Goal: Task Accomplishment & Management: Manage account settings

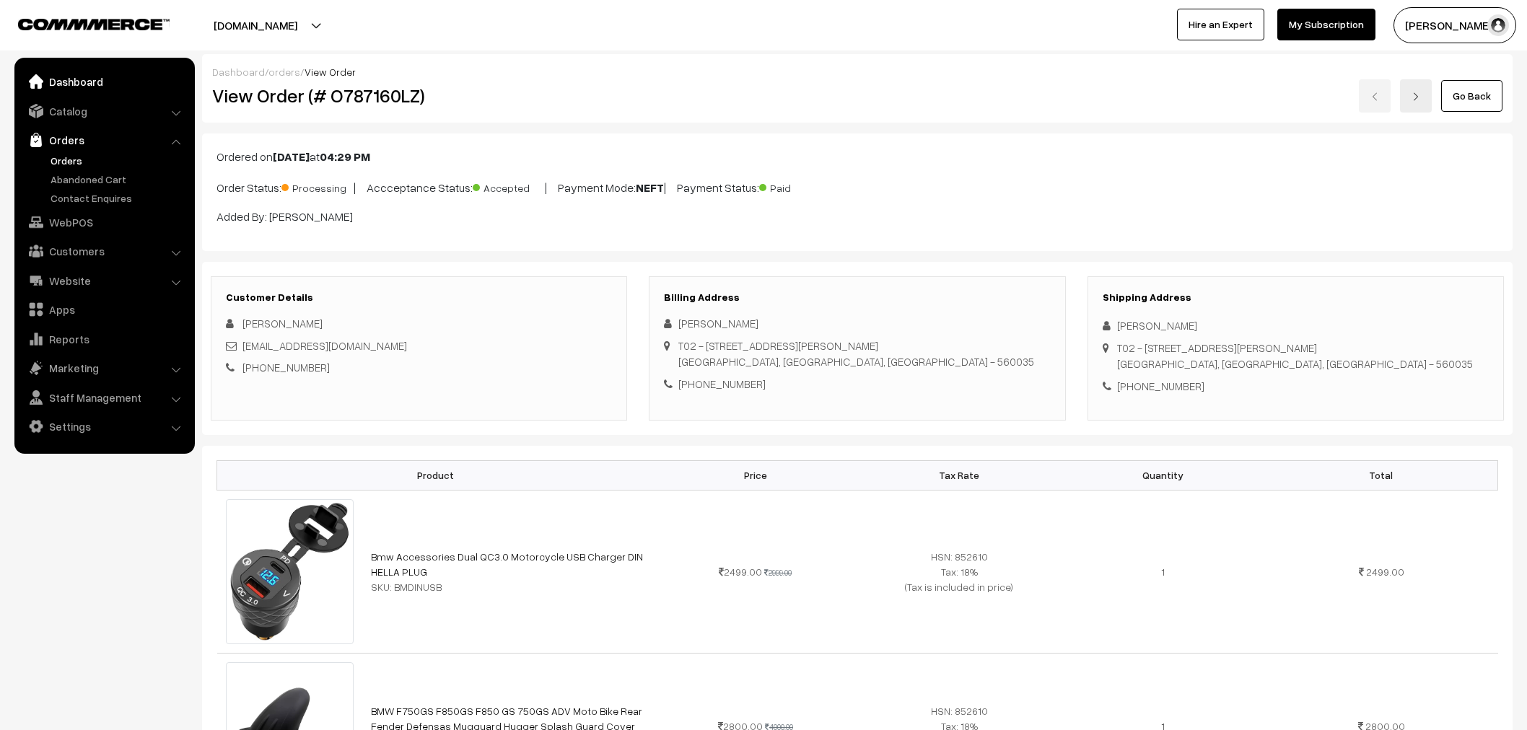
scroll to position [320, 0]
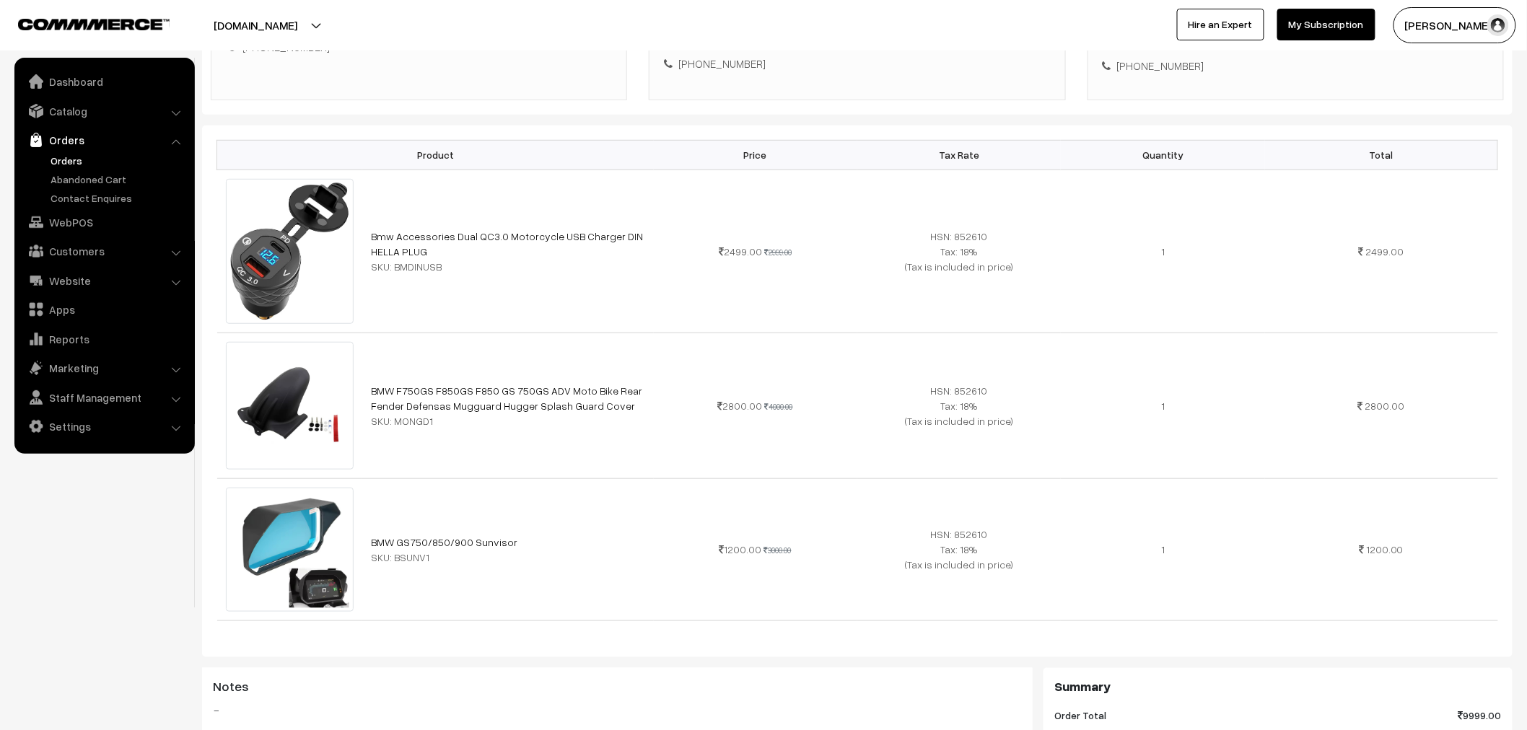
drag, startPoint x: 71, startPoint y: 170, endPoint x: 73, endPoint y: 144, distance: 25.4
click at [71, 168] on ul "Orders" at bounding box center [104, 179] width 173 height 53
click at [71, 153] on link "Orders" at bounding box center [118, 160] width 143 height 15
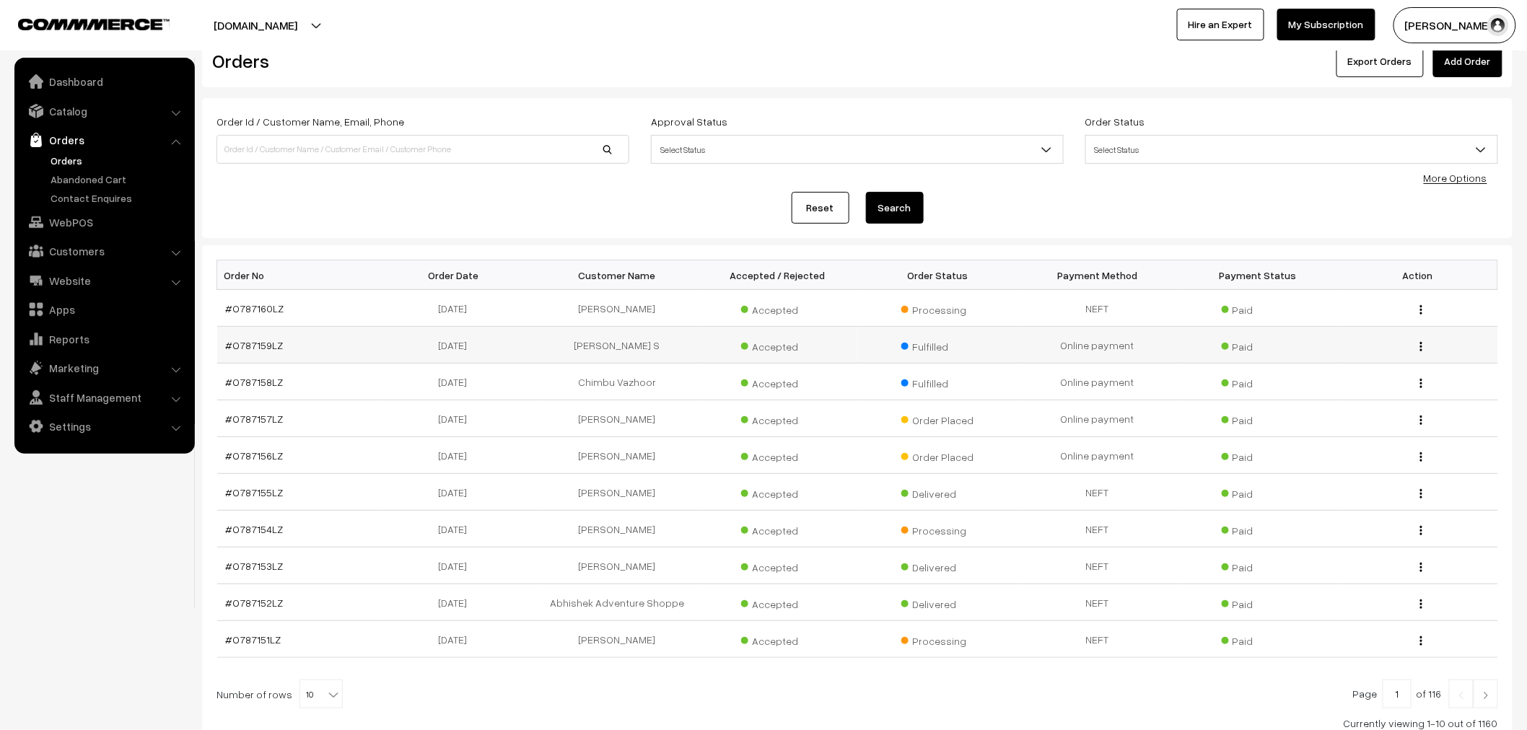
scroll to position [80, 0]
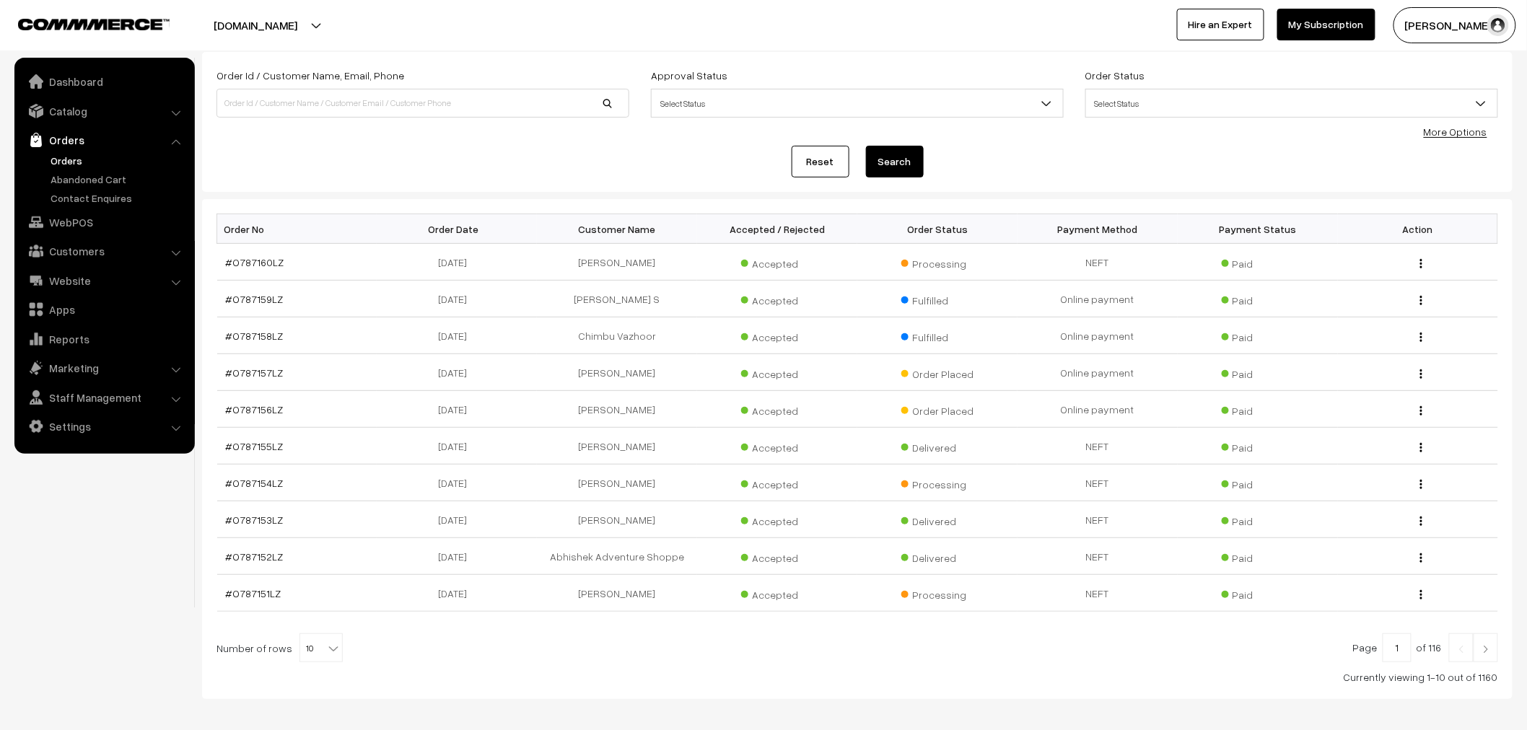
click at [1146, 107] on span "Select Status" at bounding box center [1291, 103] width 411 height 25
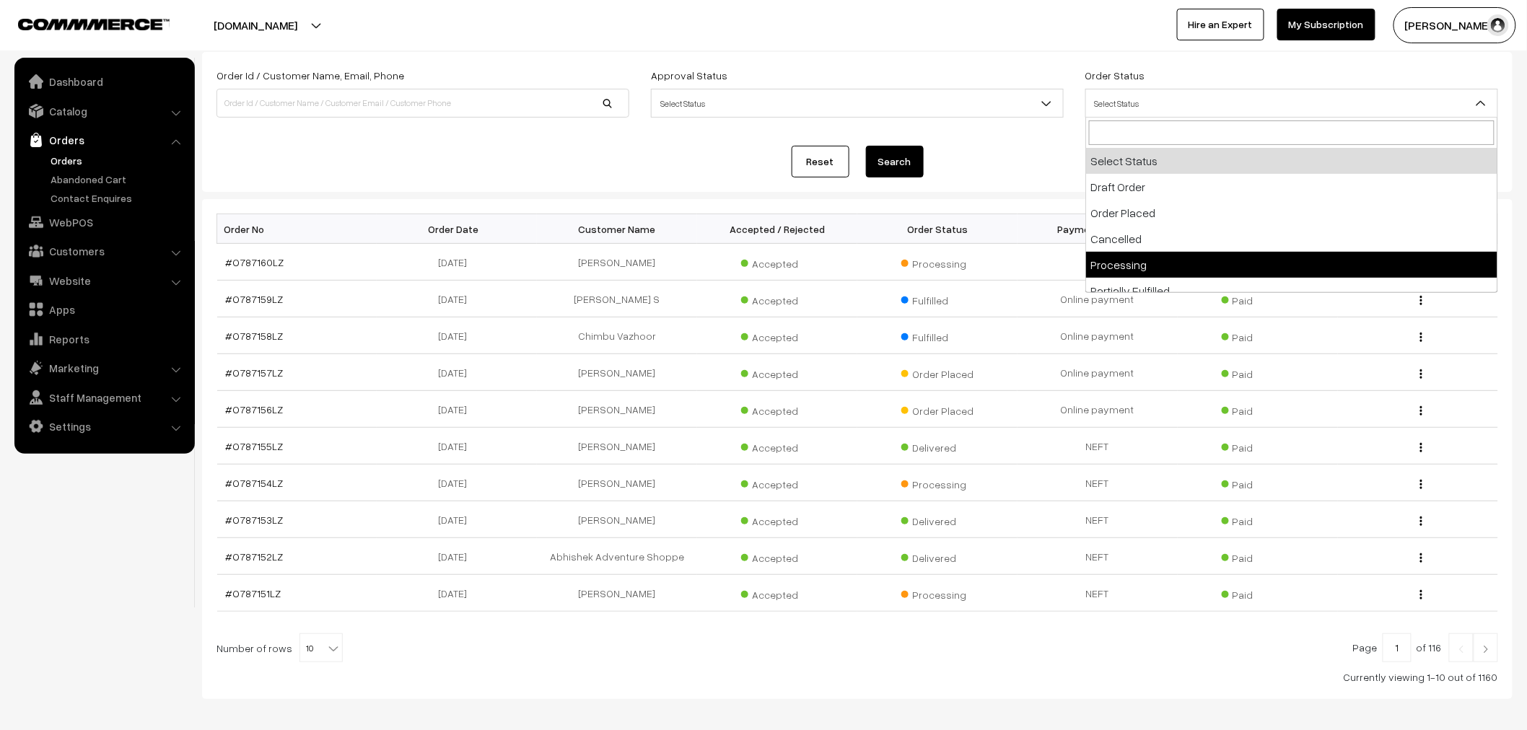
select select "5"
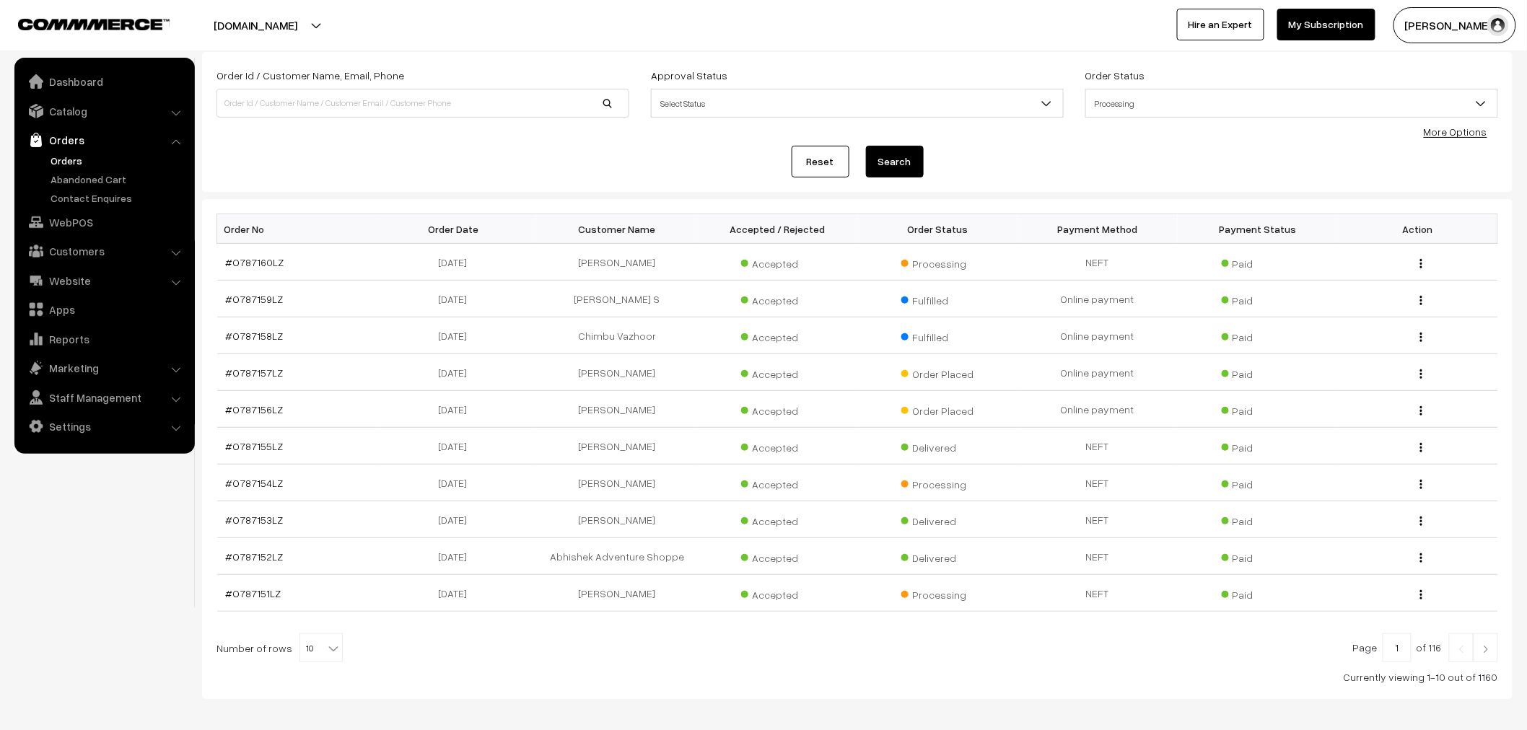
click at [903, 163] on button "Search" at bounding box center [895, 162] width 58 height 32
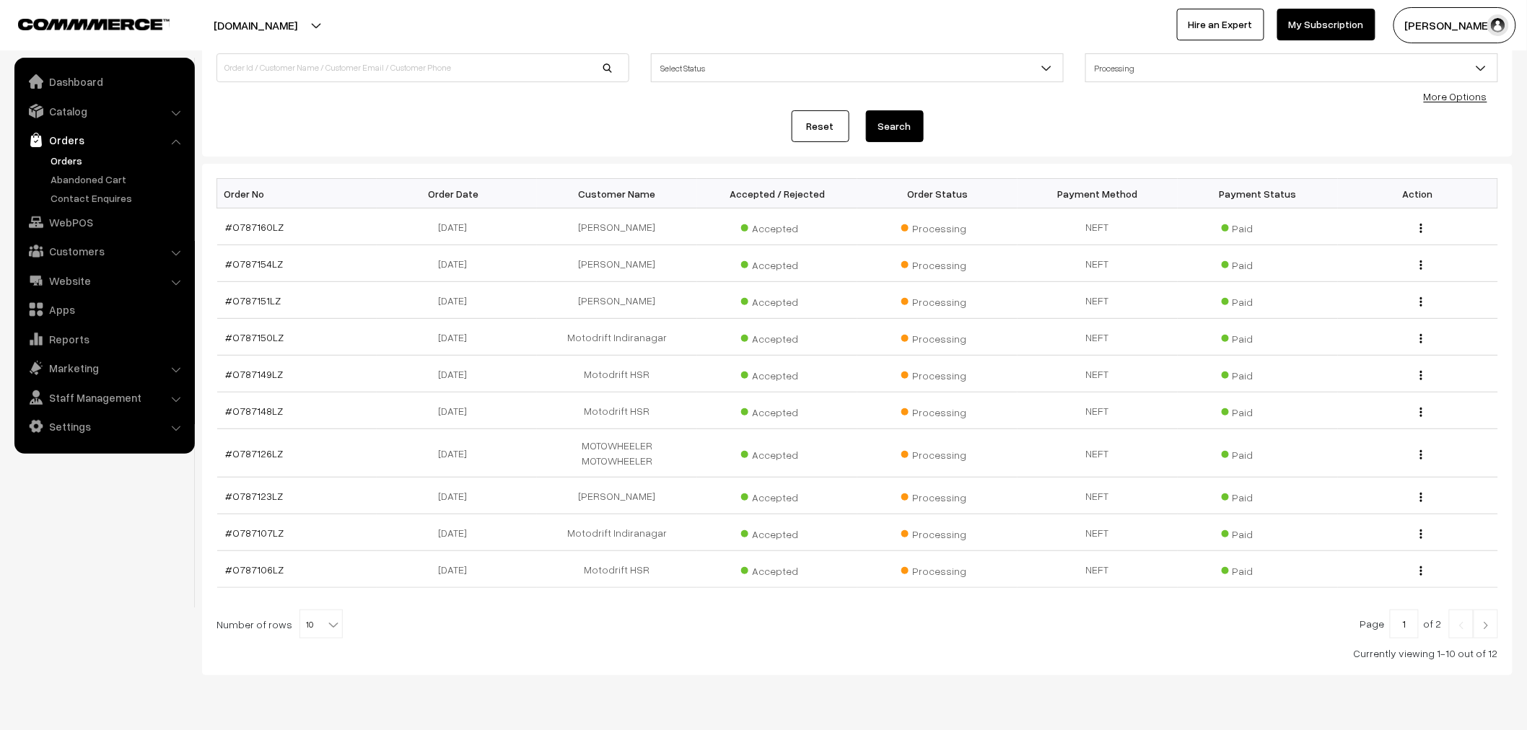
scroll to position [144, 0]
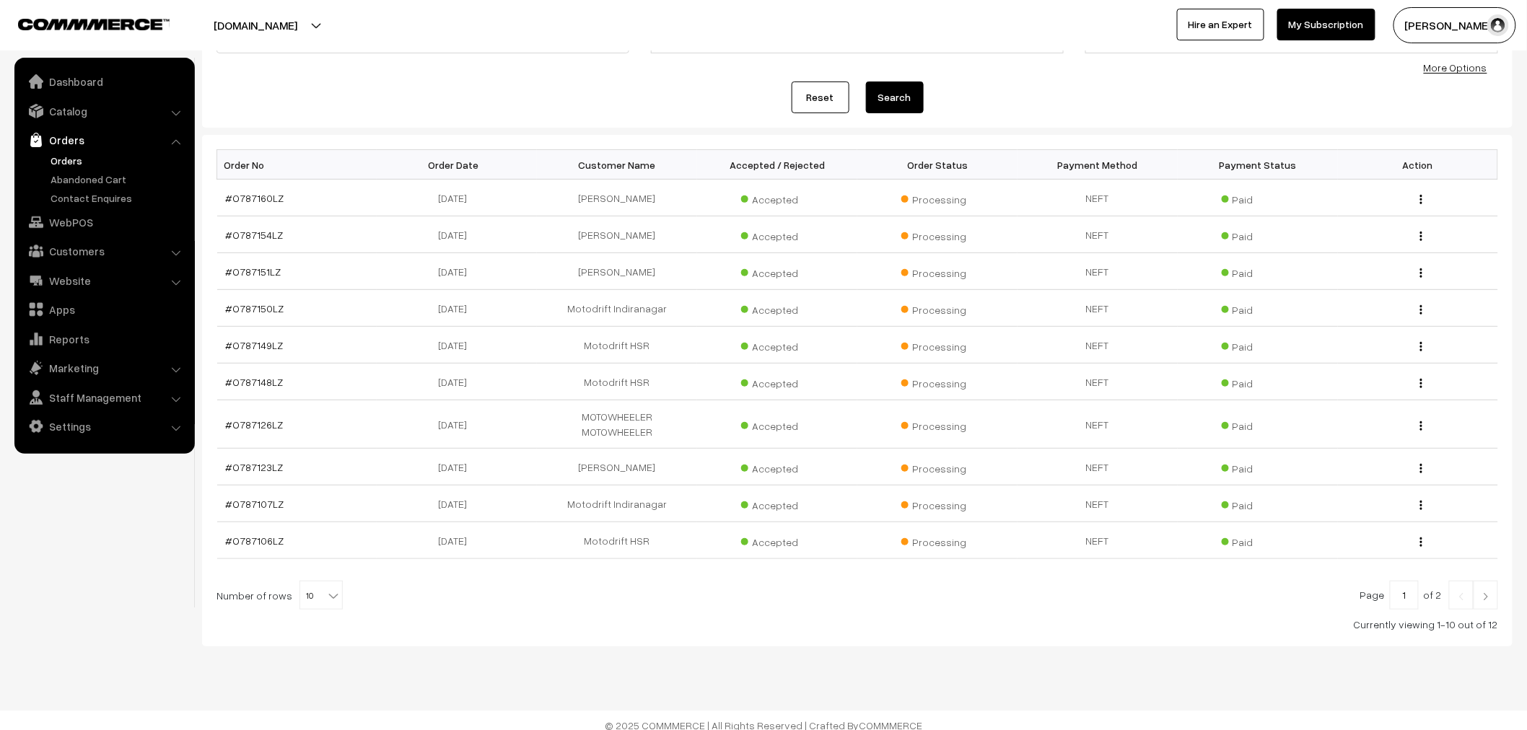
click at [340, 589] on div at bounding box center [858, 595] width 1282 height 29
click at [326, 589] on b at bounding box center [333, 596] width 14 height 14
select select "60"
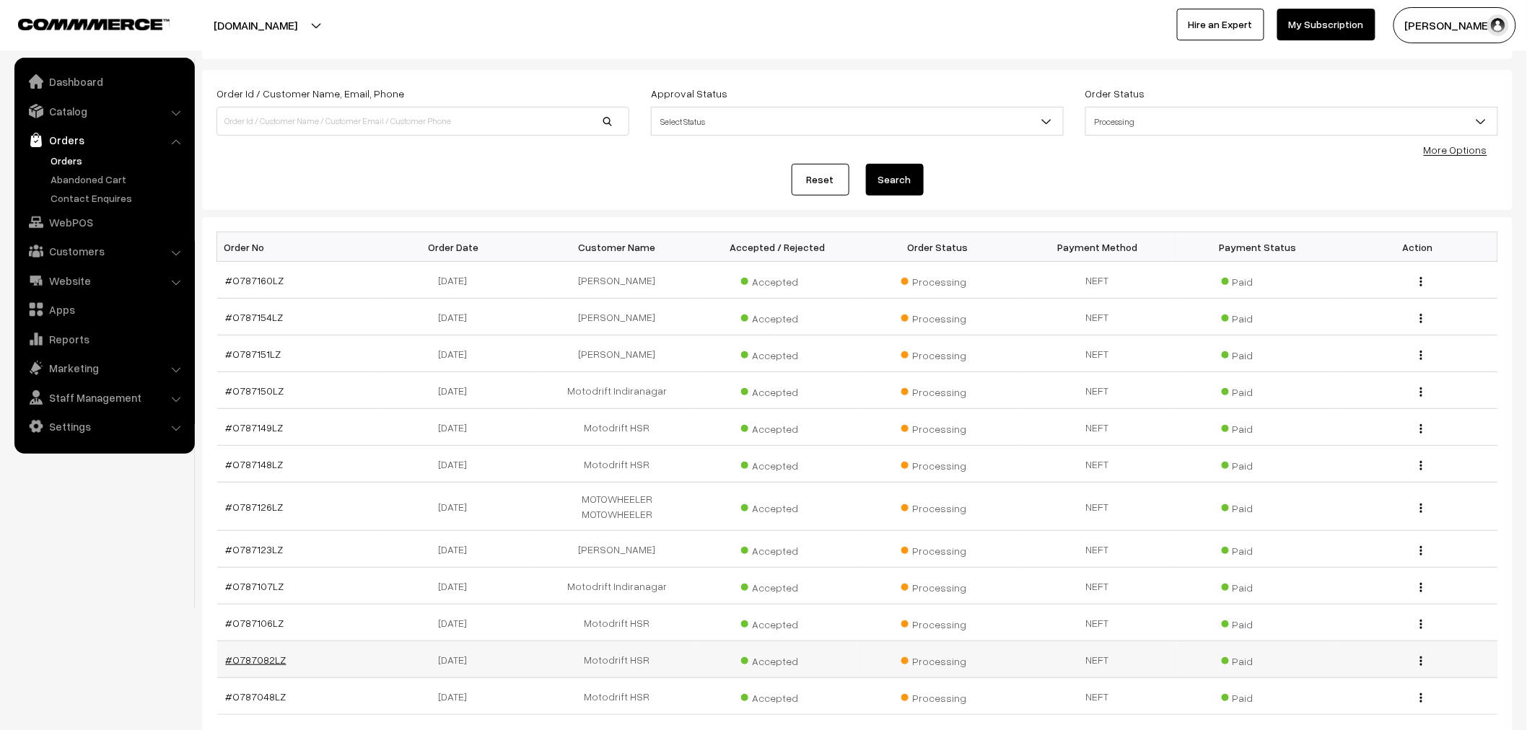
scroll to position [60, 0]
drag, startPoint x: 270, startPoint y: 652, endPoint x: 284, endPoint y: 611, distance: 43.4
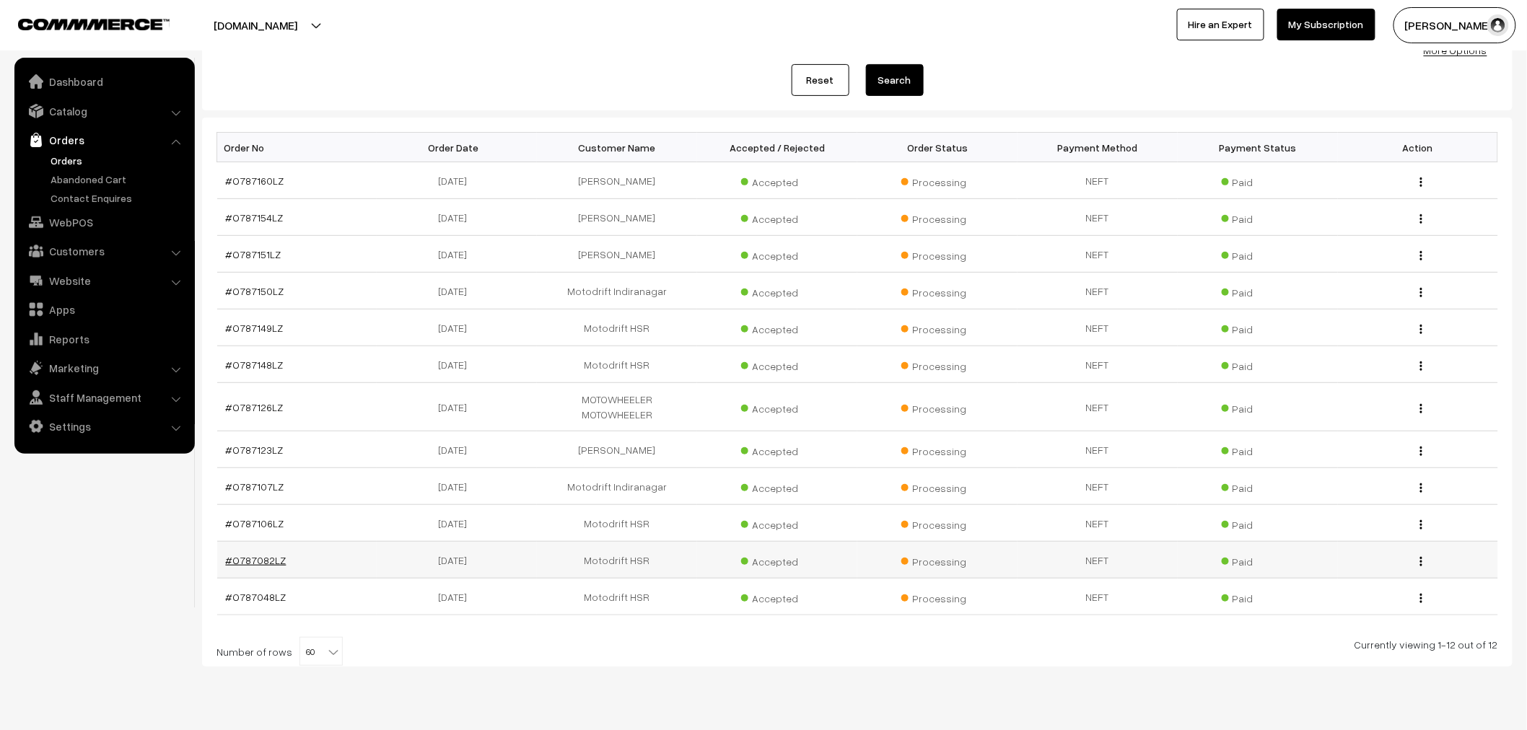
scroll to position [182, 0]
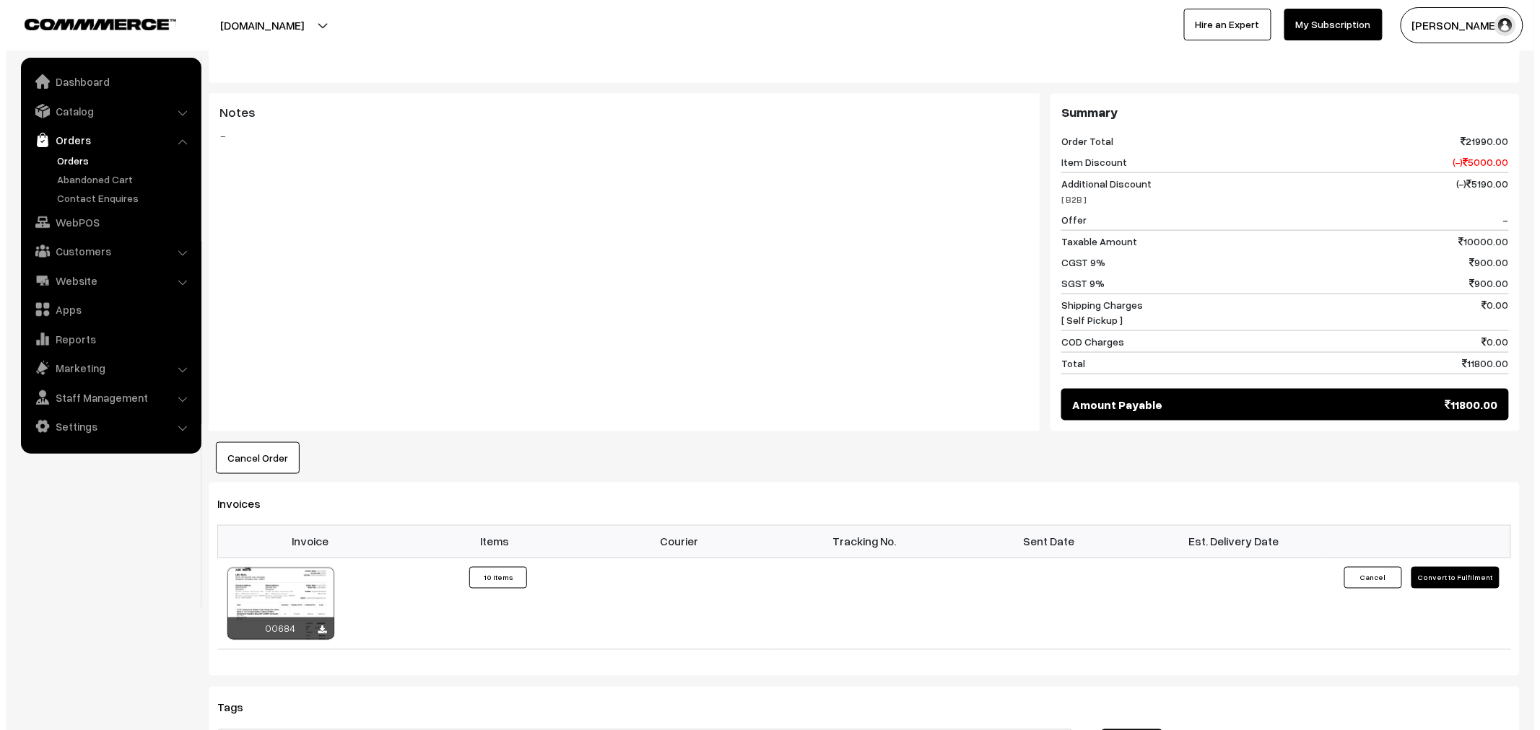
scroll to position [641, 0]
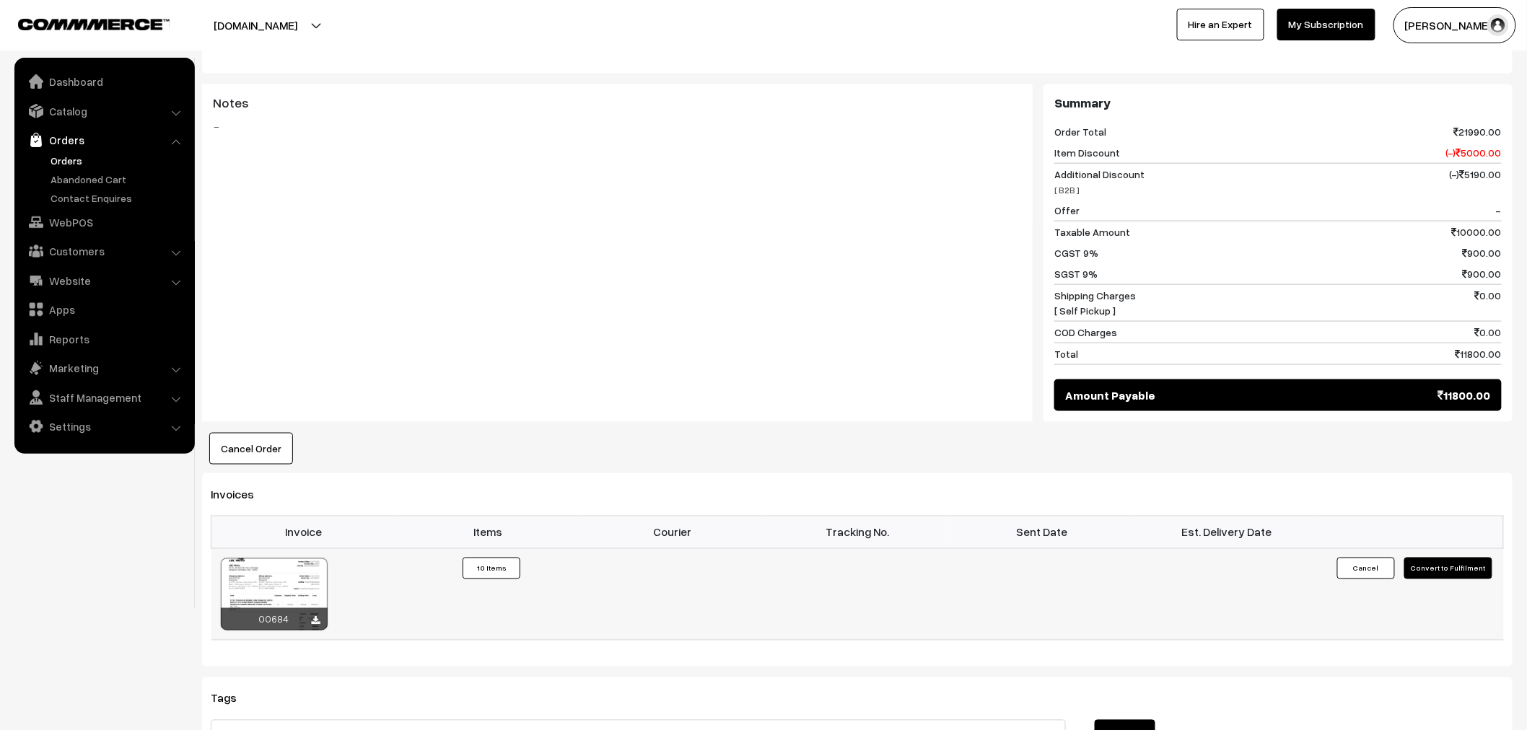
click at [1462, 564] on button "Convert to Fulfilment" at bounding box center [1449, 569] width 88 height 22
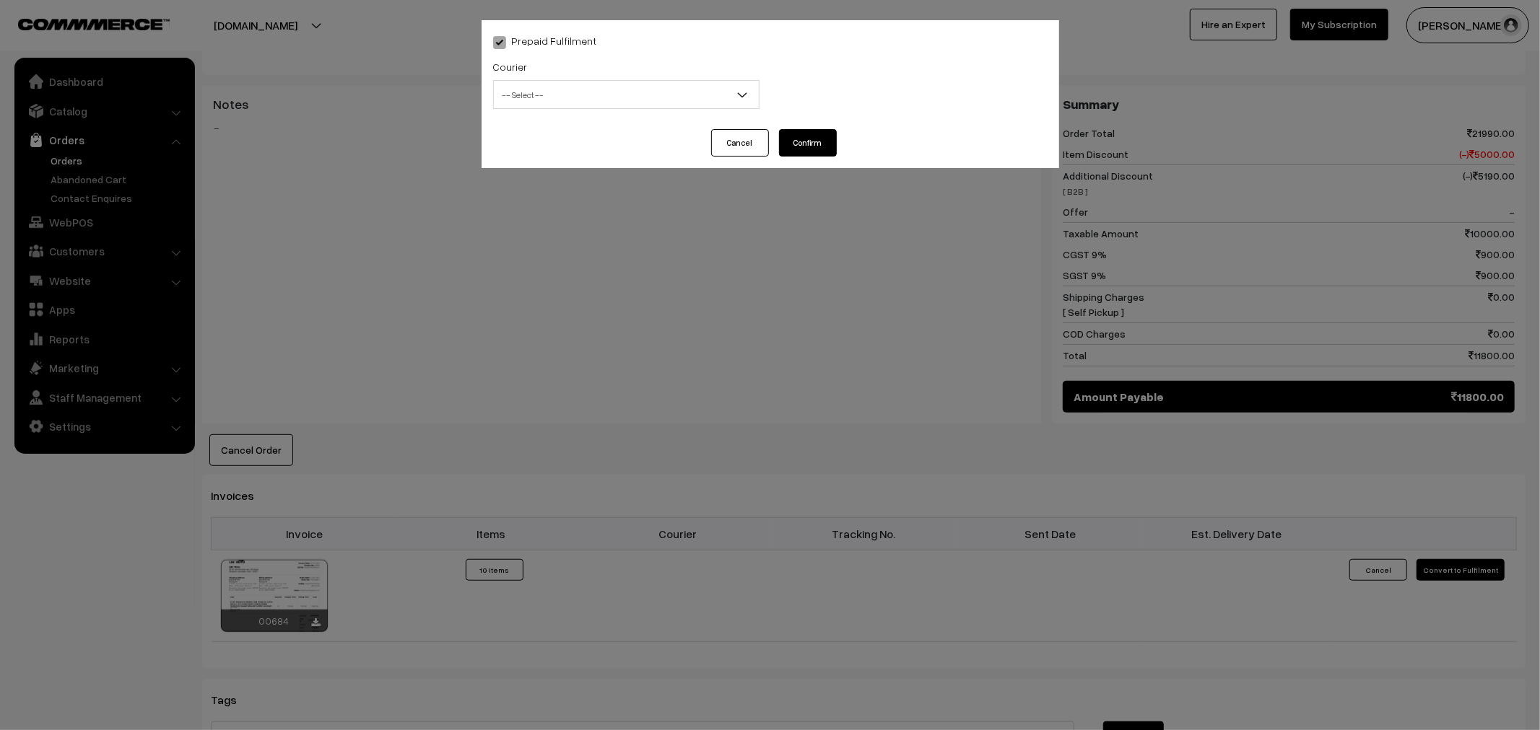
click at [552, 104] on span "-- Select --" at bounding box center [626, 94] width 265 height 25
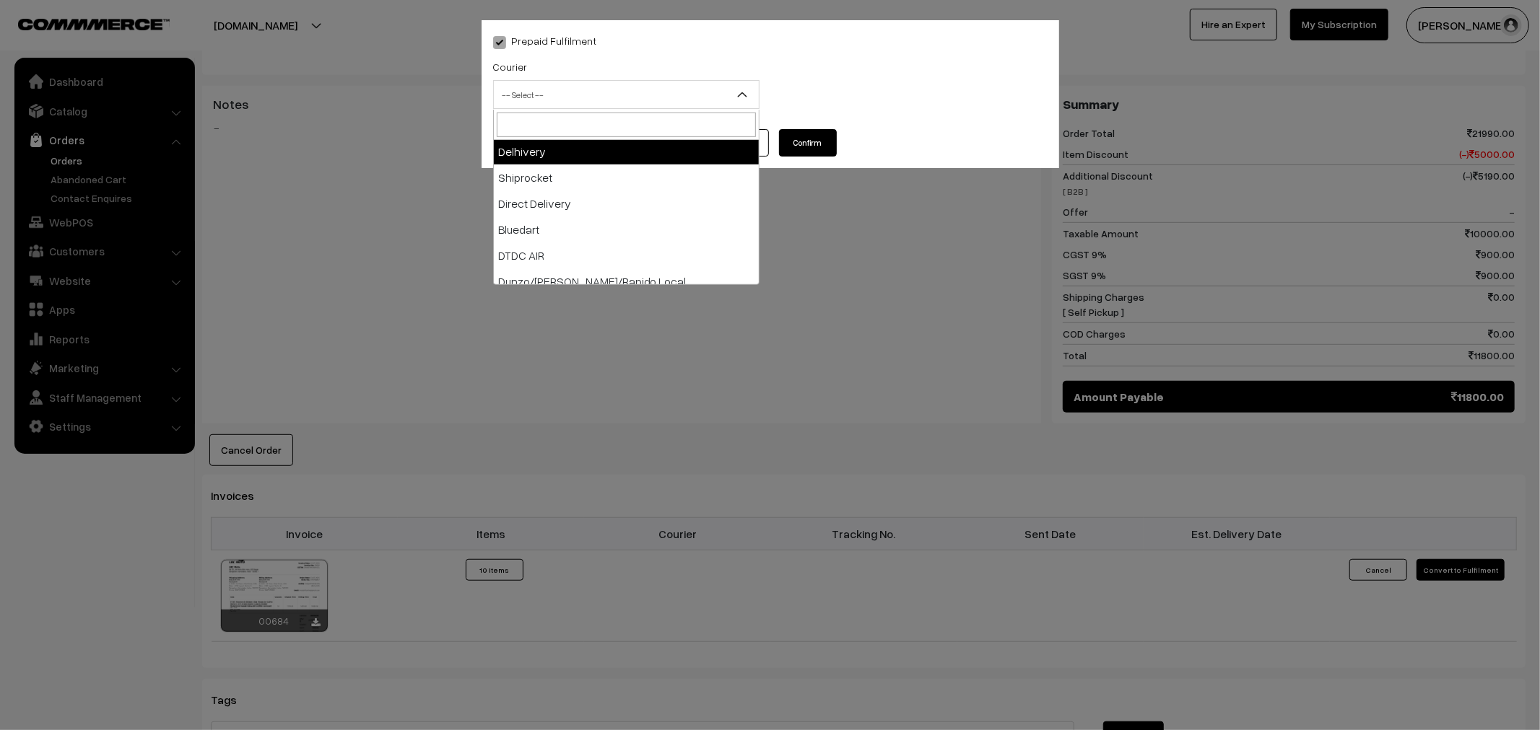
scroll to position [80, 0]
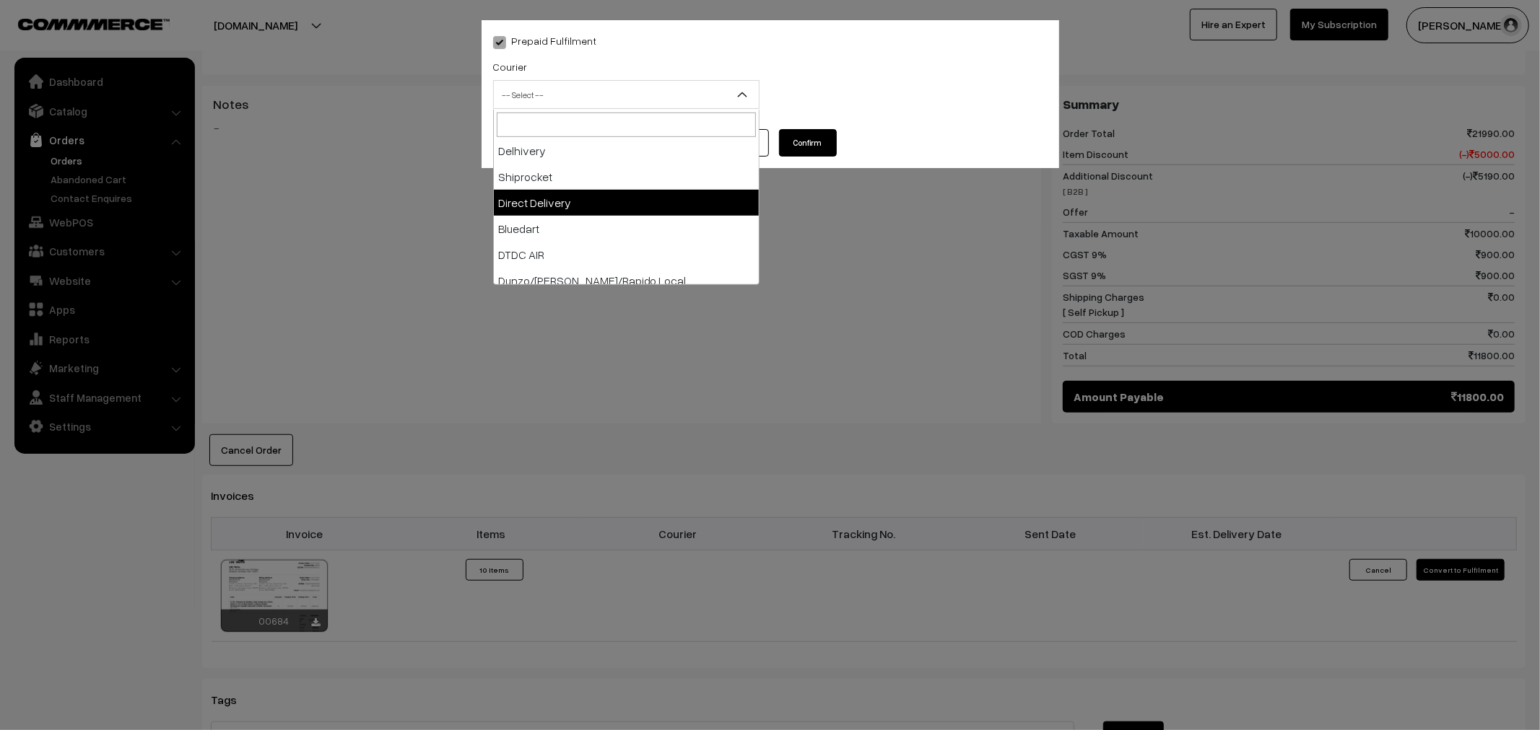
select select "5"
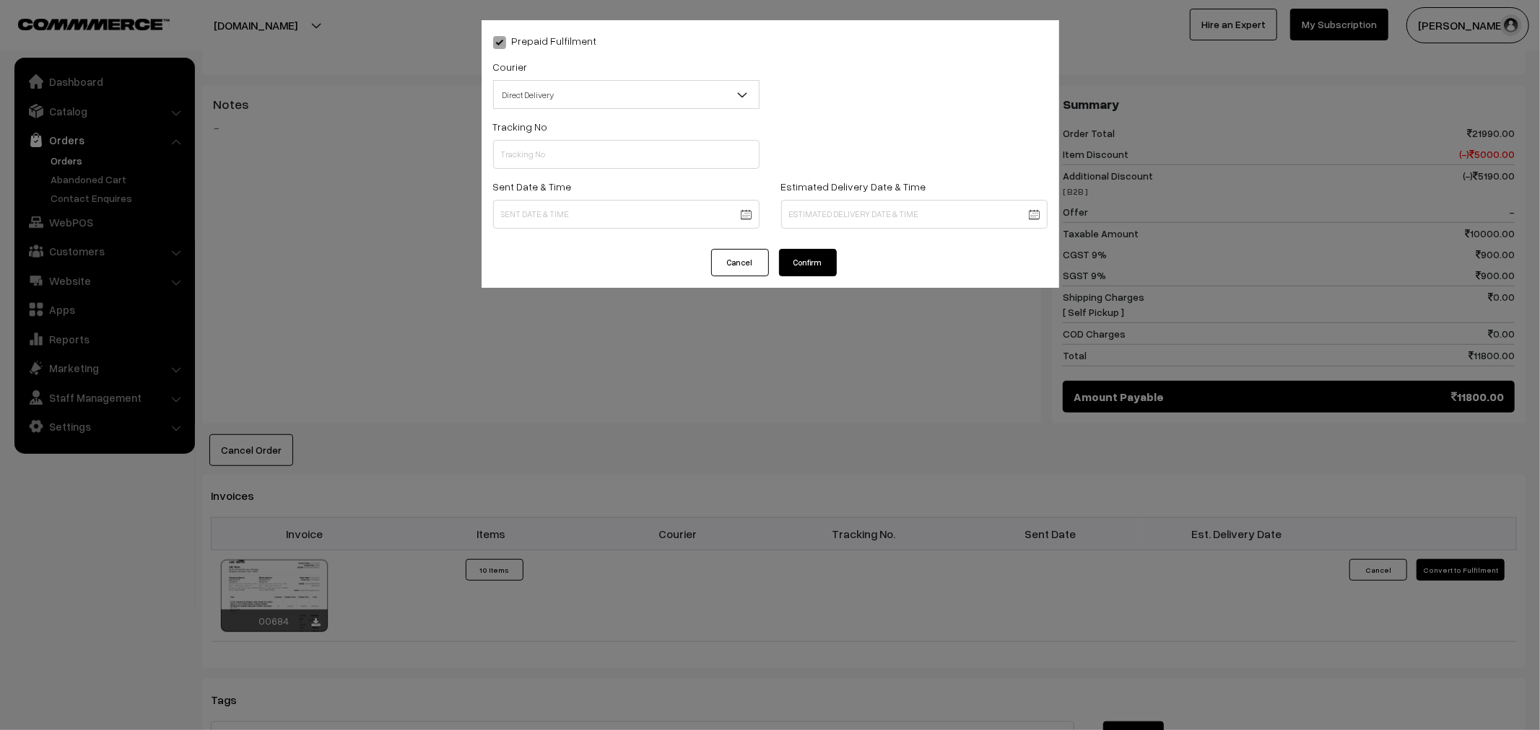
click at [829, 258] on button "Confirm" at bounding box center [808, 262] width 58 height 27
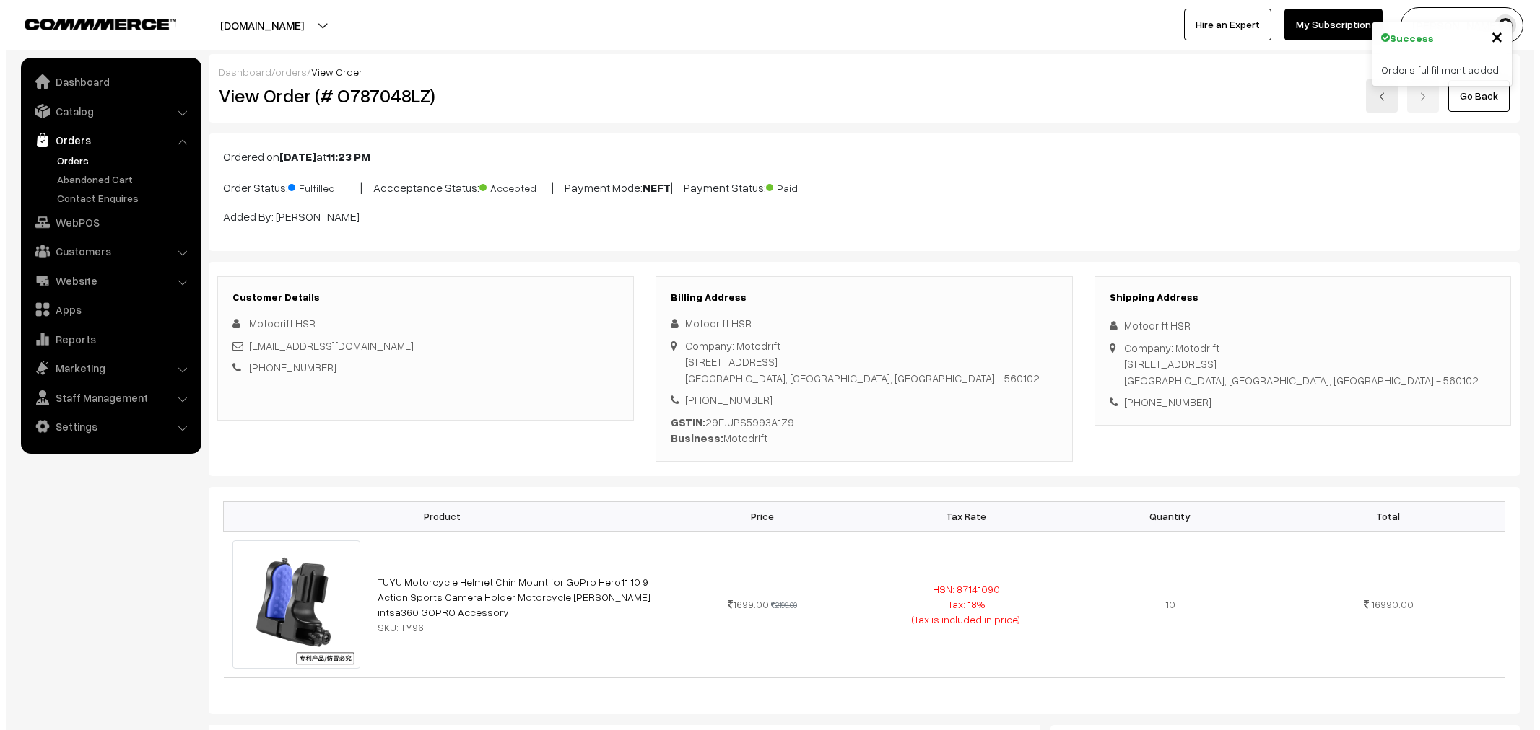
scroll to position [641, 0]
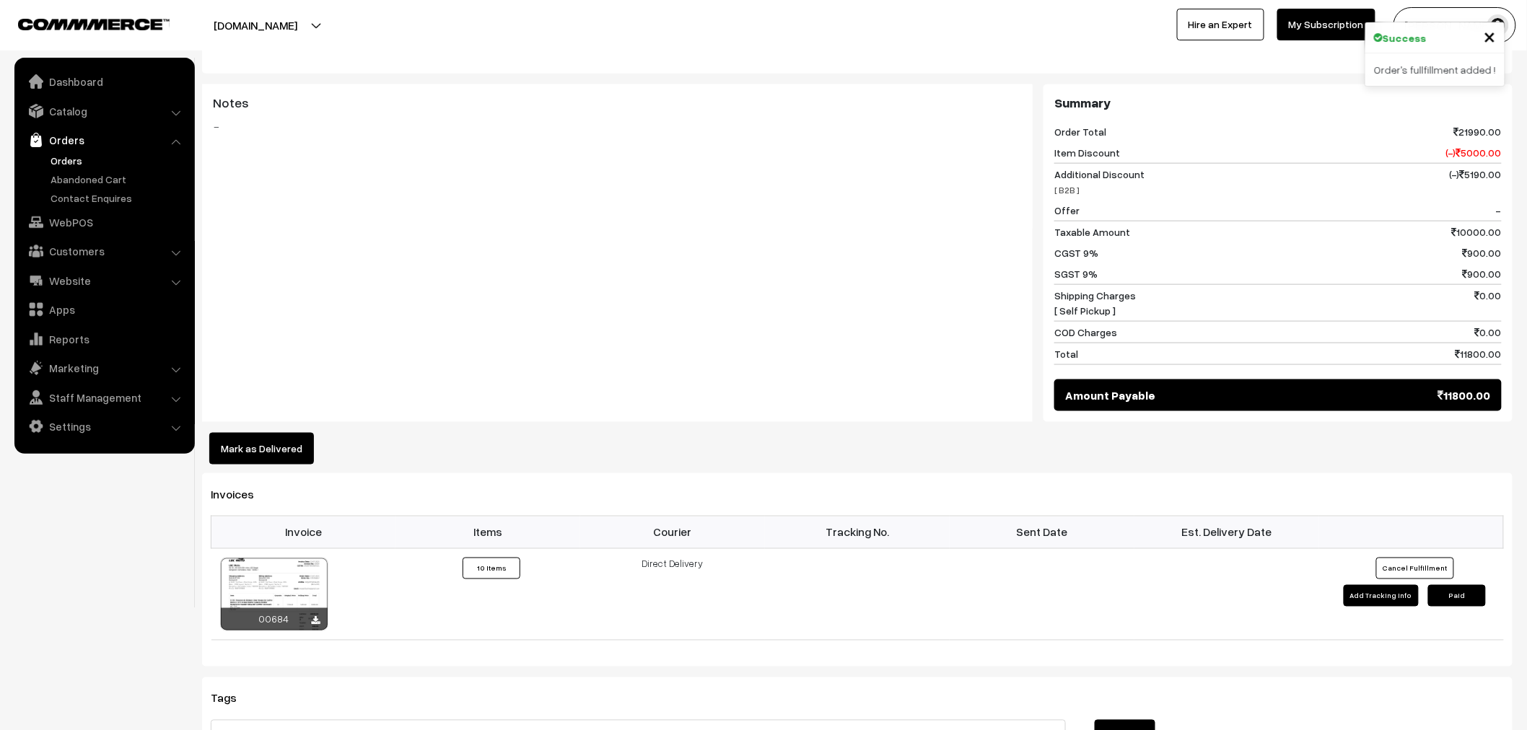
click at [298, 448] on button "Mark as Delivered" at bounding box center [261, 449] width 105 height 32
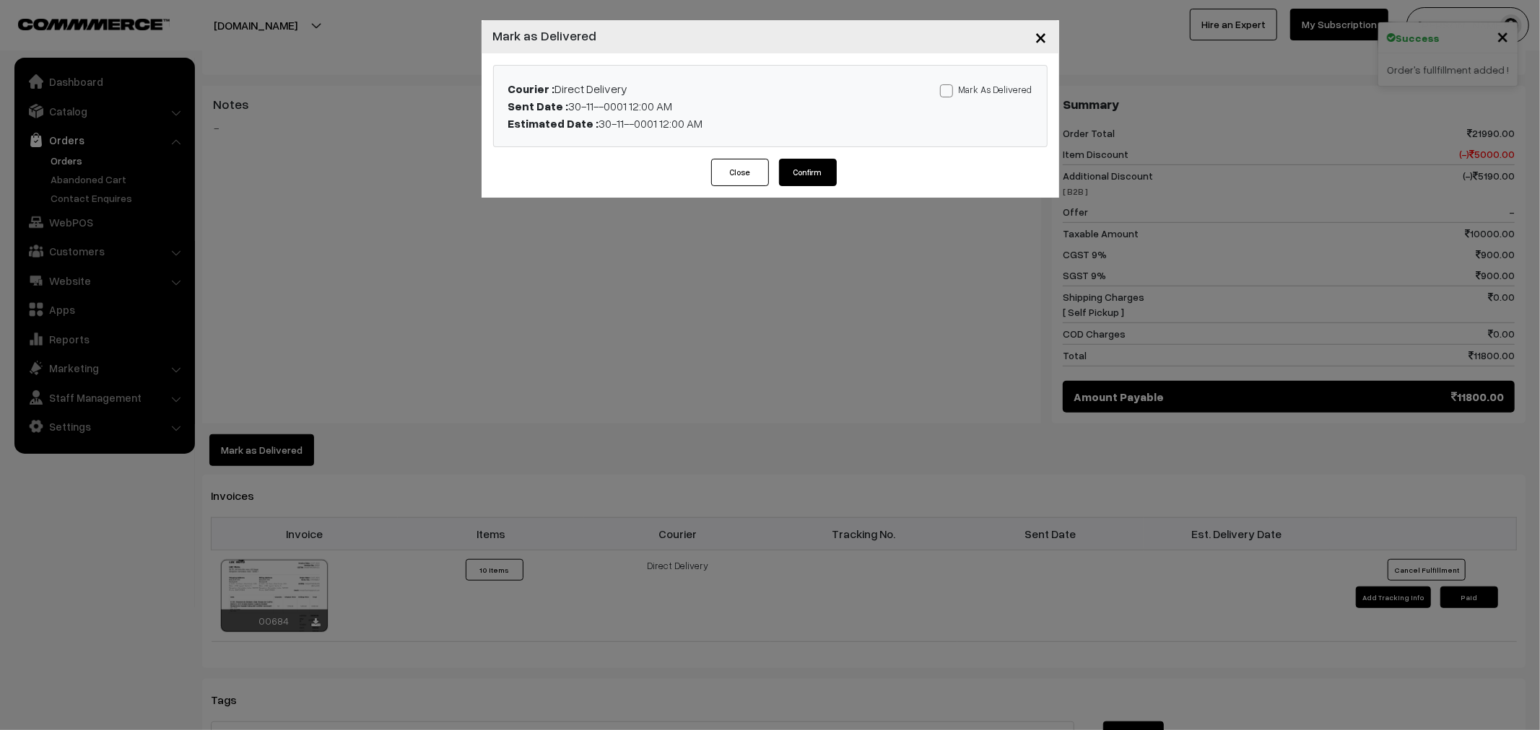
click at [971, 97] on div "Mark As Delivered Mark As Paid" at bounding box center [952, 106] width 182 height 52
click at [953, 95] on span at bounding box center [946, 90] width 13 height 13
click at [949, 93] on input "Mark As Delivered" at bounding box center [944, 88] width 9 height 9
checkbox input "true"
click at [817, 165] on button "Confirm" at bounding box center [808, 172] width 58 height 27
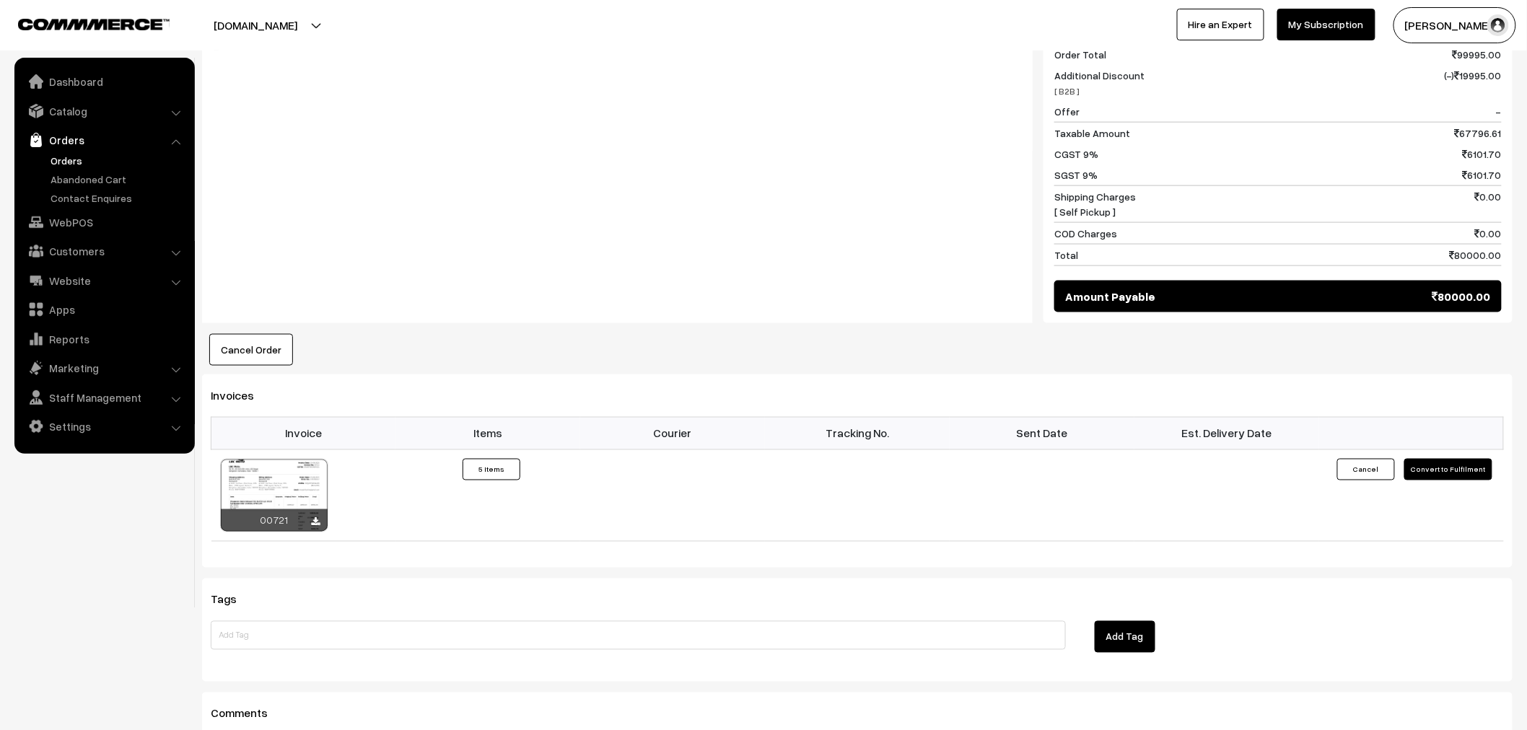
scroll to position [722, 0]
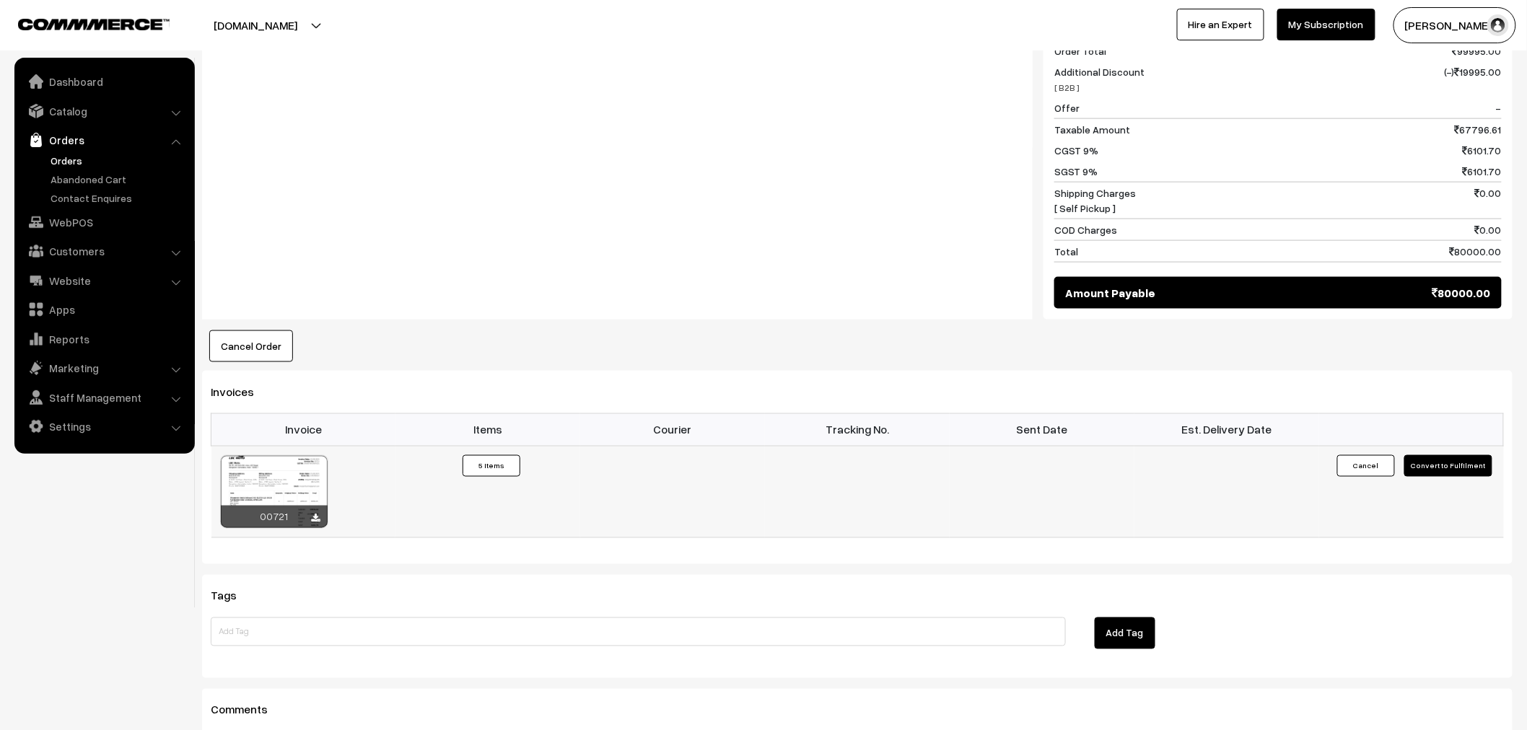
click at [1434, 474] on button "Convert to Fulfilment" at bounding box center [1449, 466] width 88 height 22
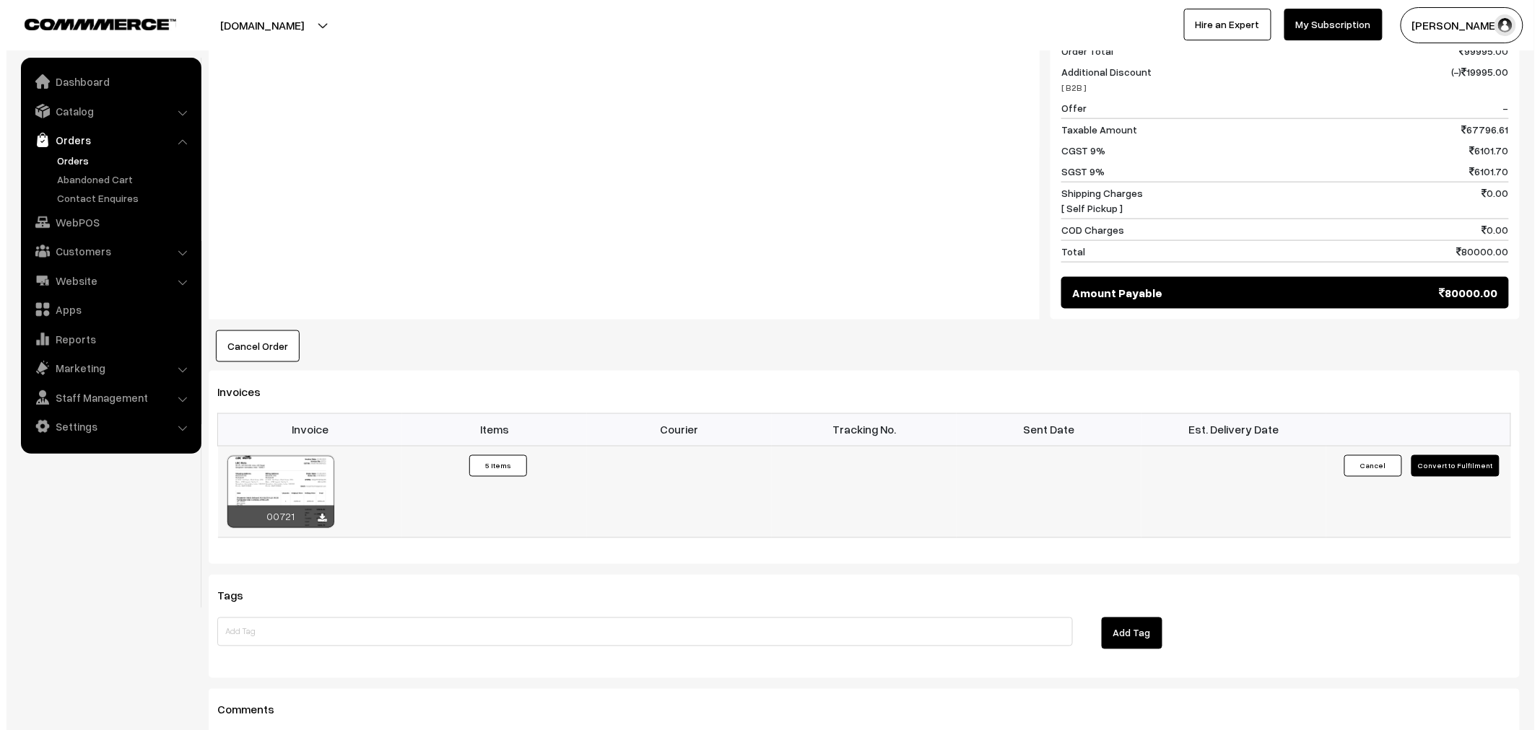
scroll to position [723, 0]
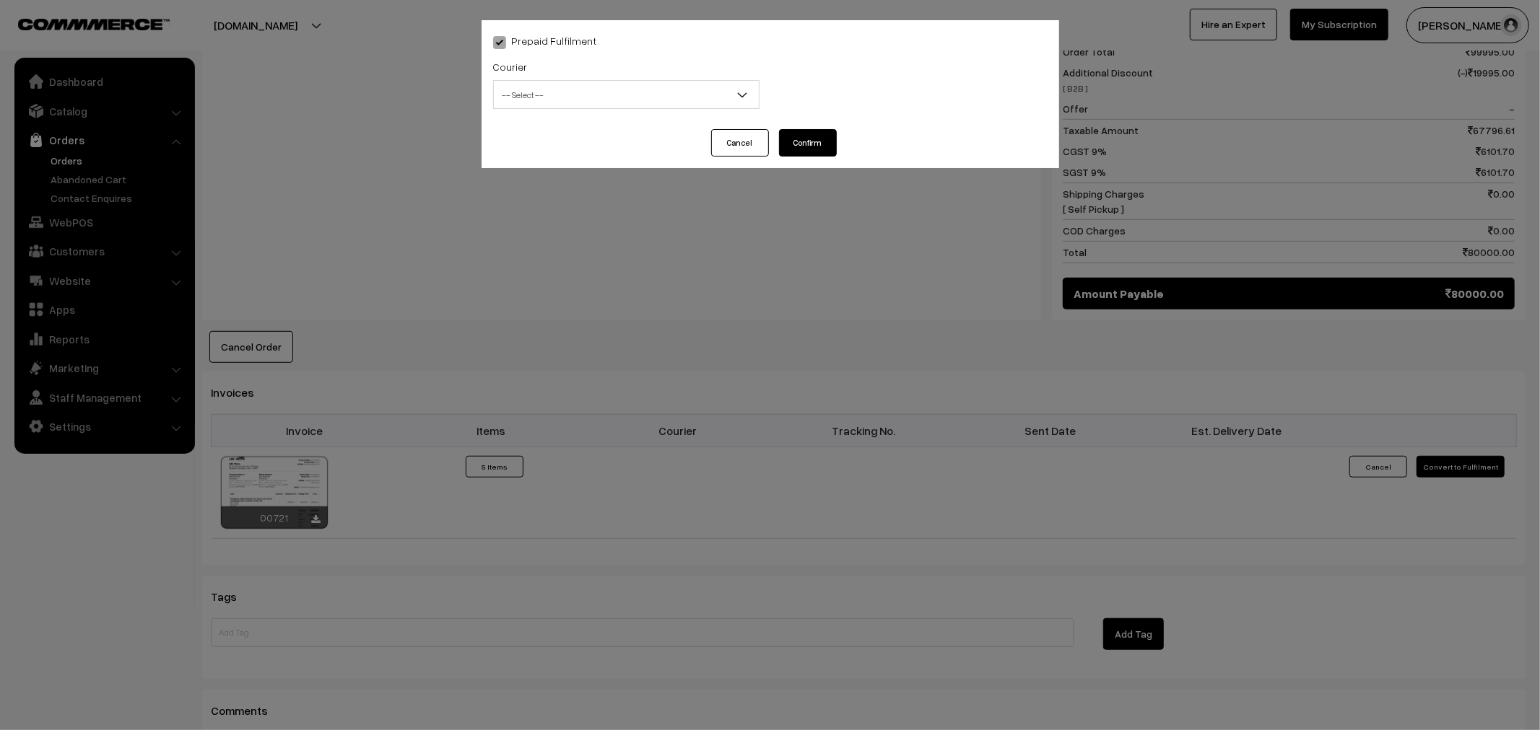
click at [596, 97] on span "-- Select --" at bounding box center [626, 94] width 265 height 25
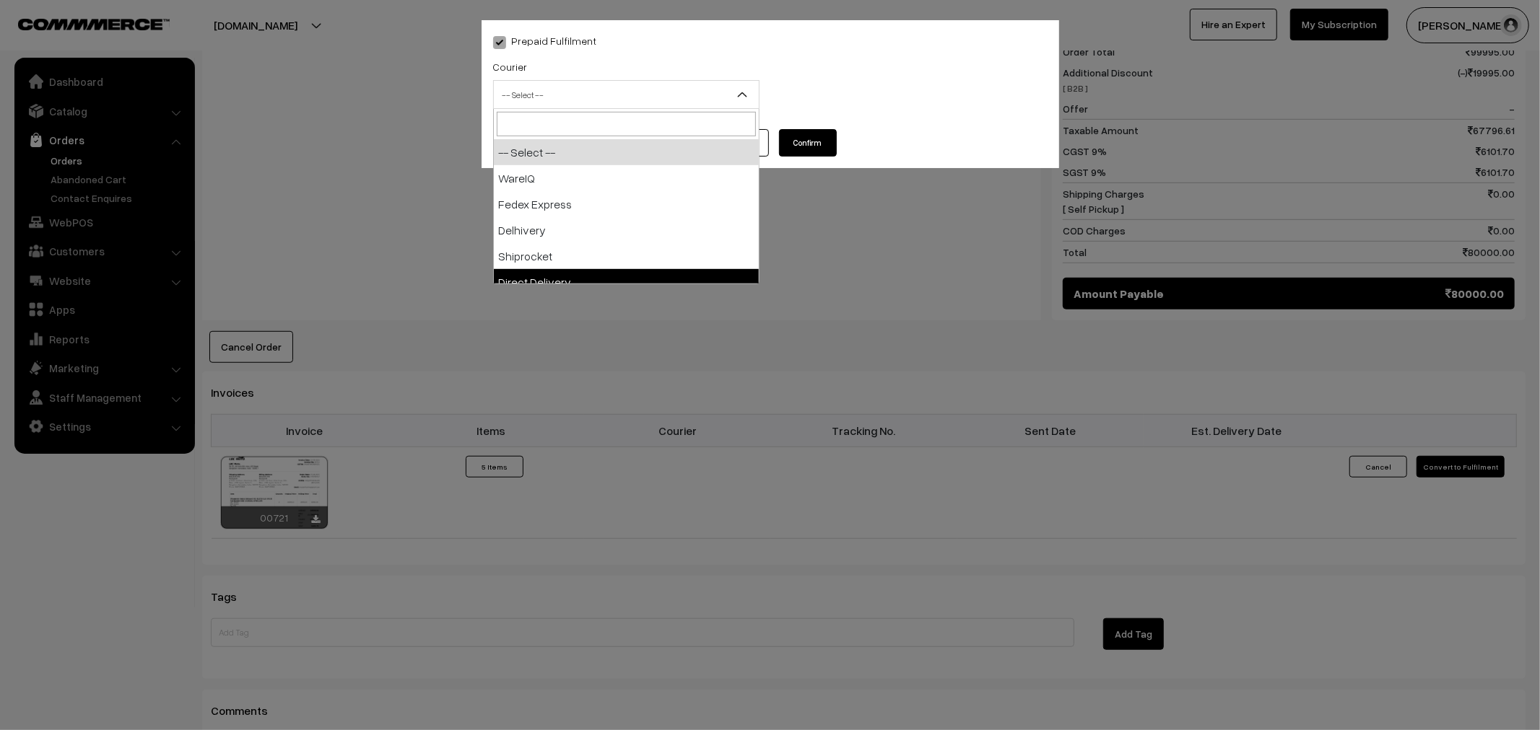
drag, startPoint x: 580, startPoint y: 240, endPoint x: 583, endPoint y: 271, distance: 31.1
select select "5"
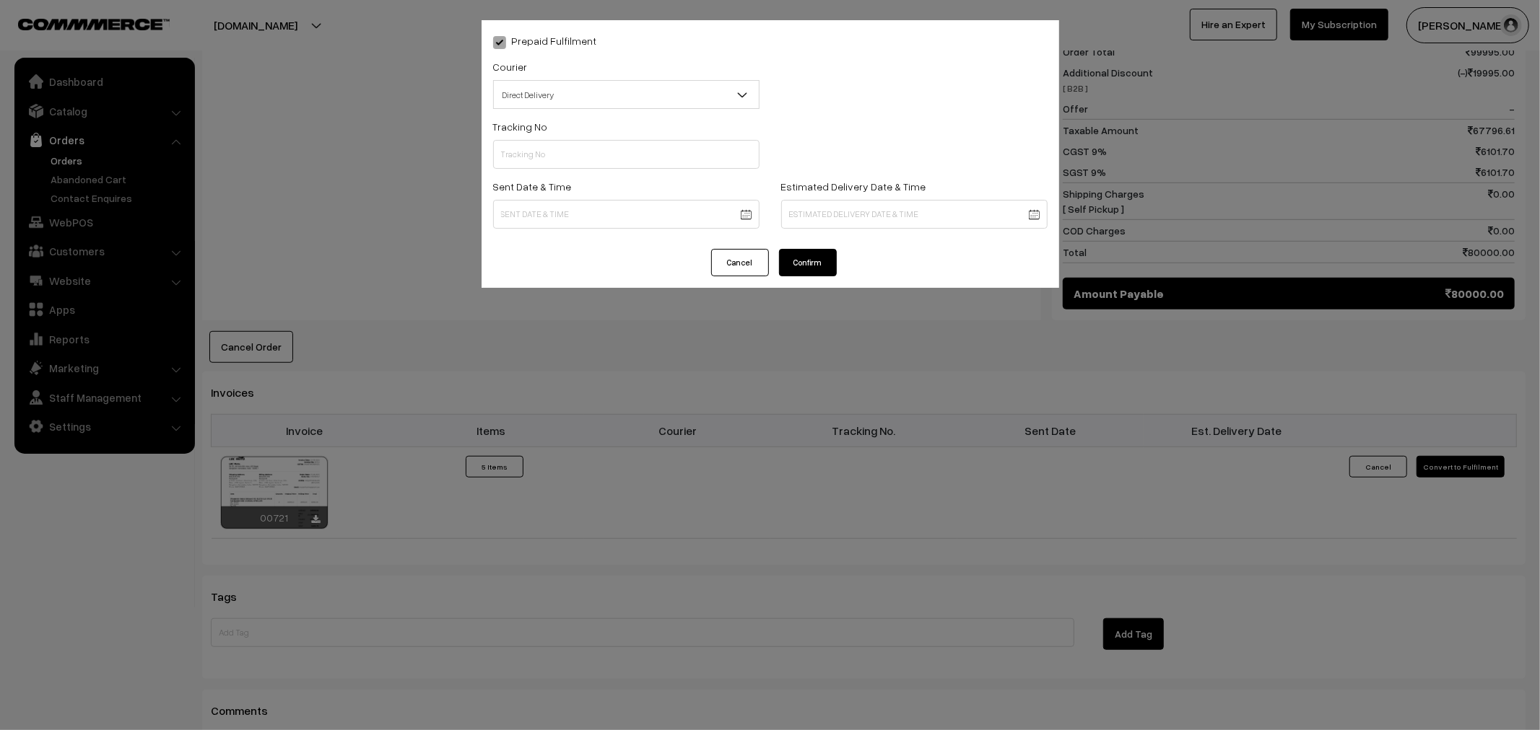
click at [827, 264] on button "Confirm" at bounding box center [808, 262] width 58 height 27
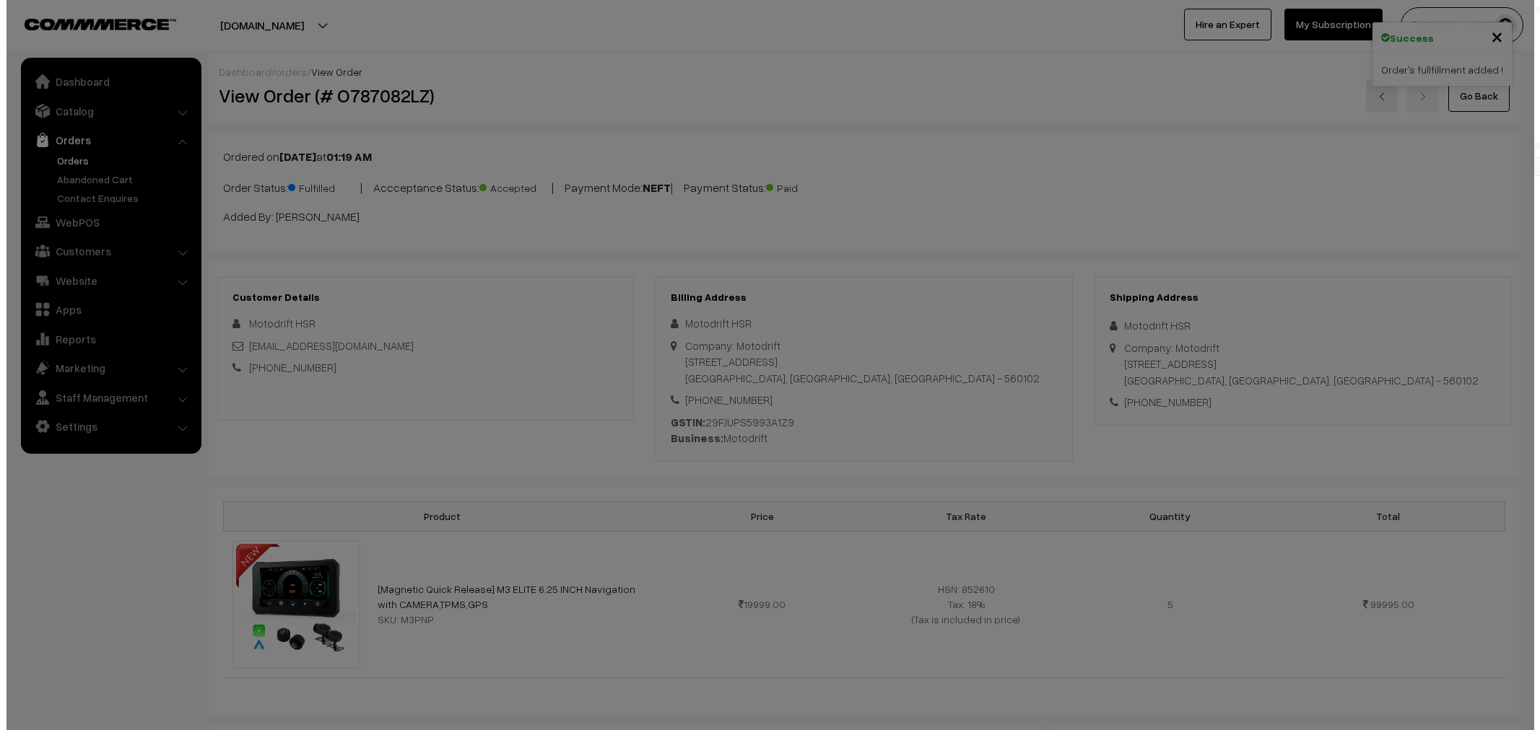
scroll to position [723, 0]
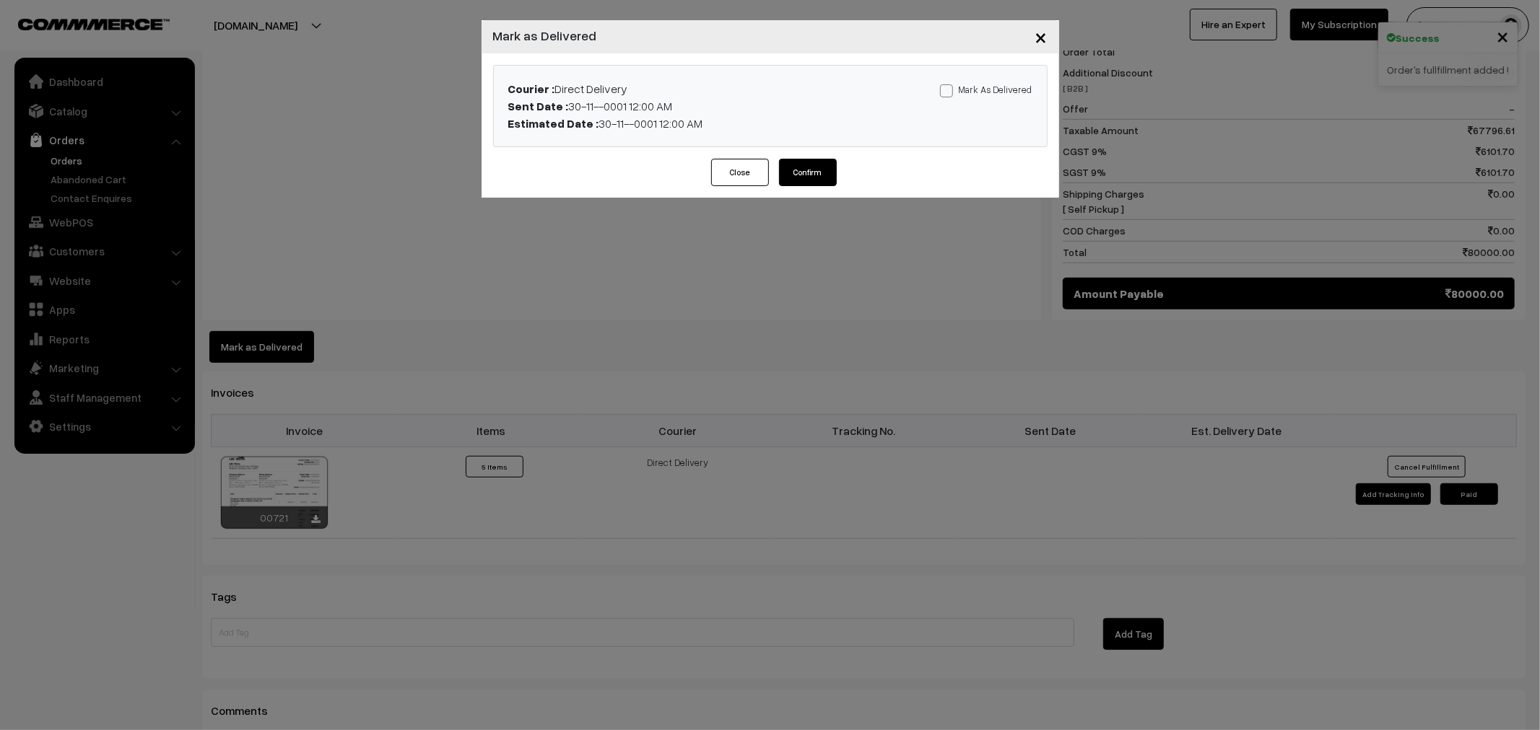
click at [954, 97] on div "Mark As Delivered Mark As Paid" at bounding box center [952, 106] width 182 height 52
click at [953, 95] on span at bounding box center [946, 90] width 13 height 13
click at [949, 93] on input "Mark As Delivered" at bounding box center [944, 88] width 9 height 9
checkbox input "true"
click at [785, 175] on button "Confirm" at bounding box center [808, 172] width 58 height 27
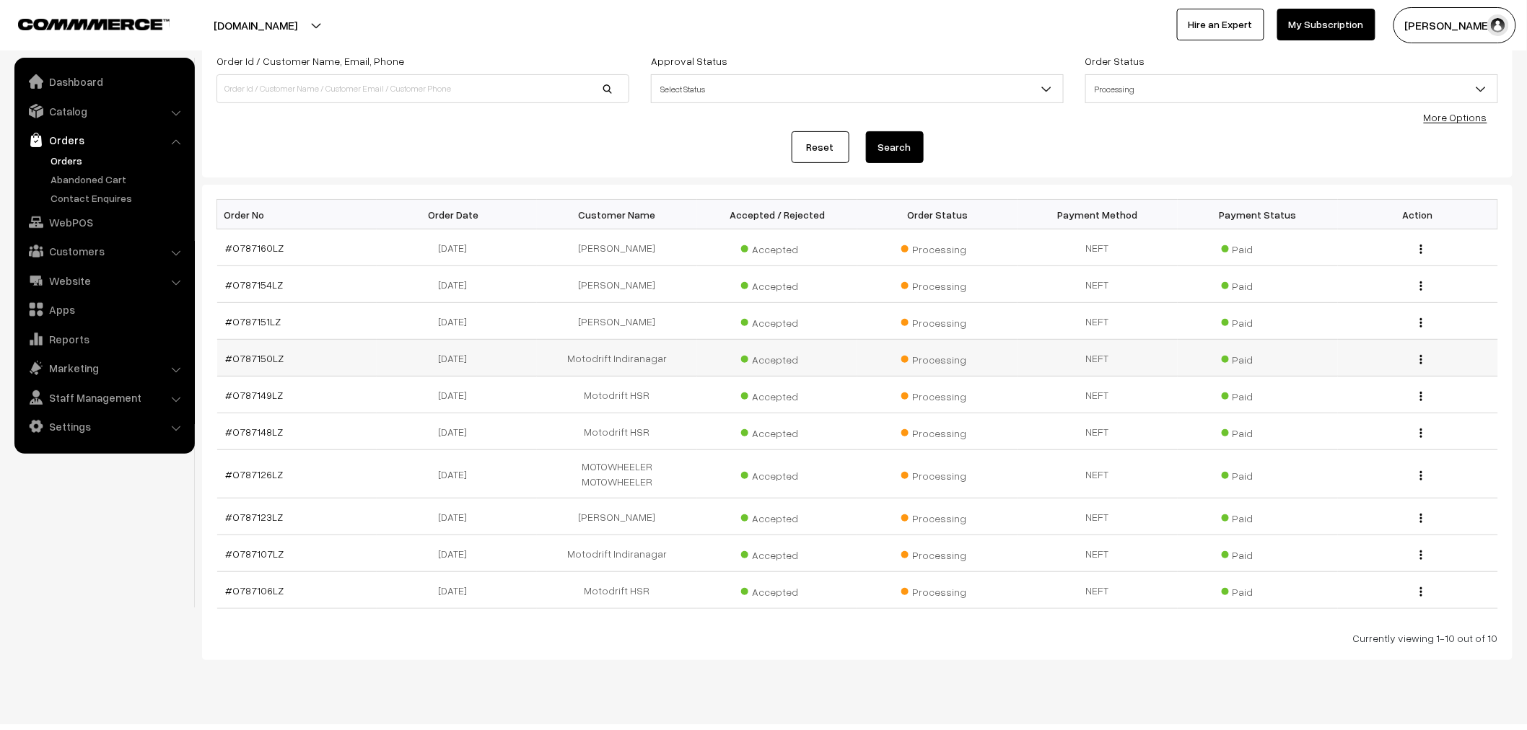
scroll to position [108, 0]
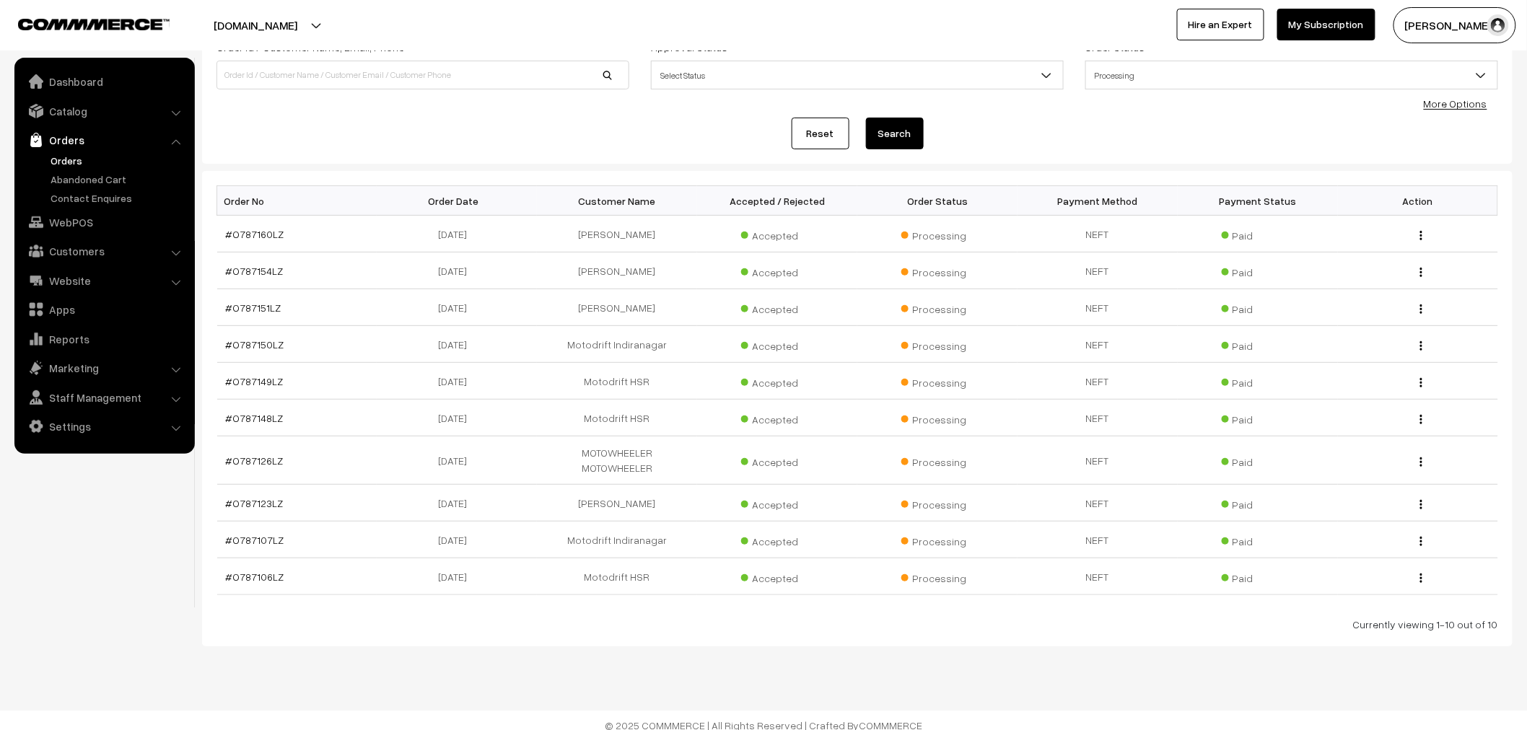
drag, startPoint x: 510, startPoint y: 95, endPoint x: 408, endPoint y: 90, distance: 101.9
click at [408, 90] on div "Order Id / Customer Name, Email, Phone" at bounding box center [423, 68] width 435 height 60
click at [406, 89] on input at bounding box center [423, 75] width 413 height 29
paste input "81222 44751"
click at [244, 77] on input "81222 44751" at bounding box center [423, 75] width 413 height 29
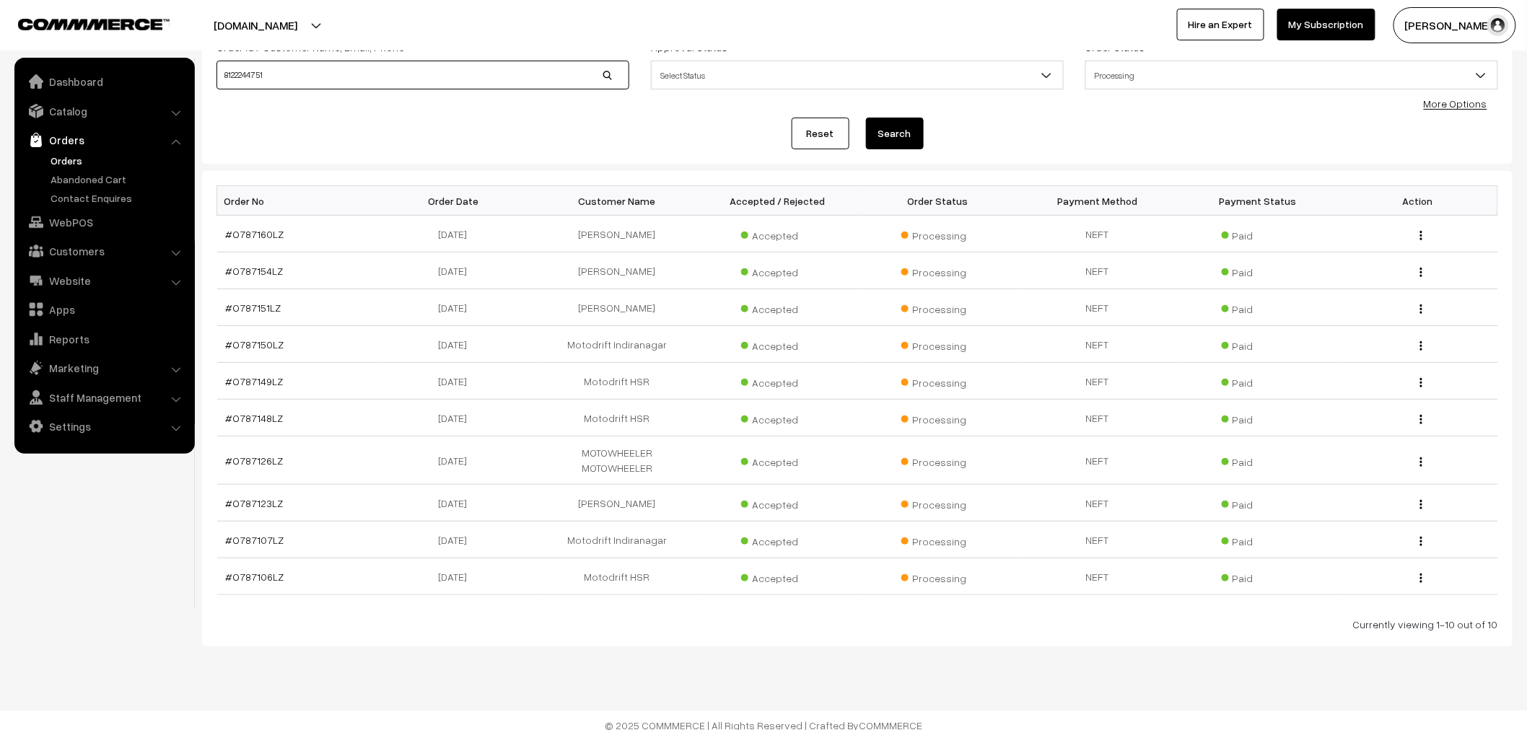
type input "8122244751"
click at [886, 143] on button "Search" at bounding box center [895, 134] width 58 height 32
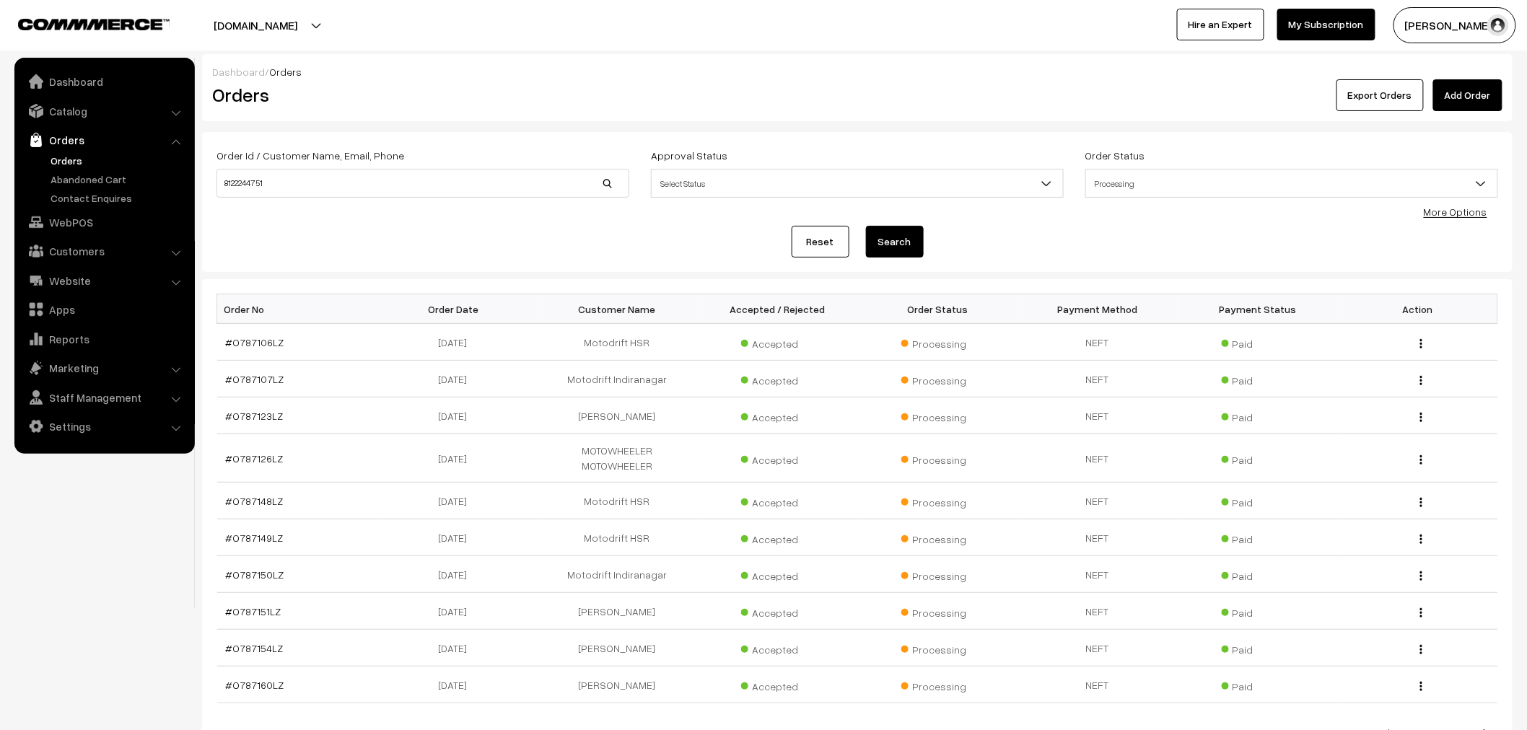
click at [892, 241] on button "Search" at bounding box center [895, 242] width 58 height 32
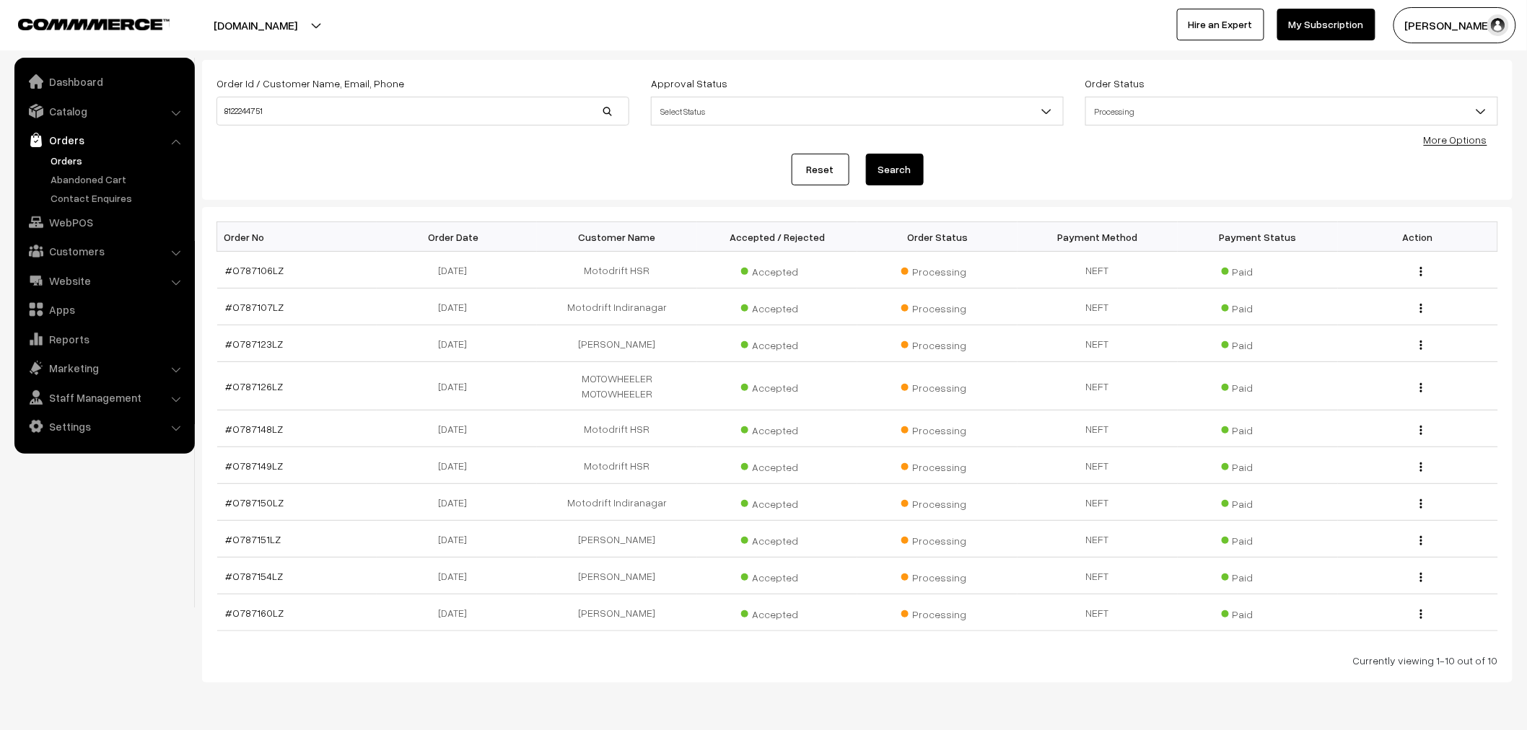
scroll to position [80, 0]
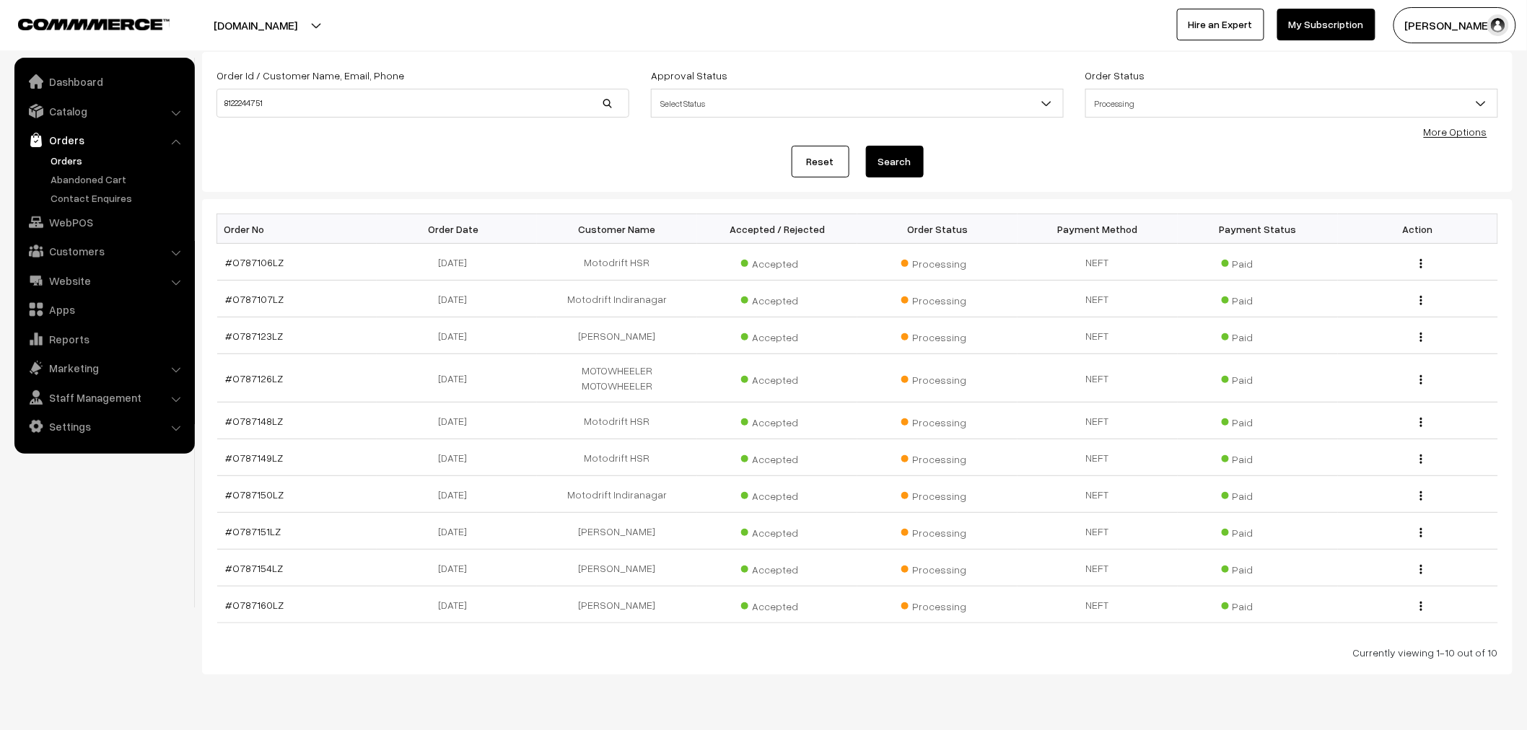
click at [51, 157] on link "Orders" at bounding box center [118, 160] width 143 height 15
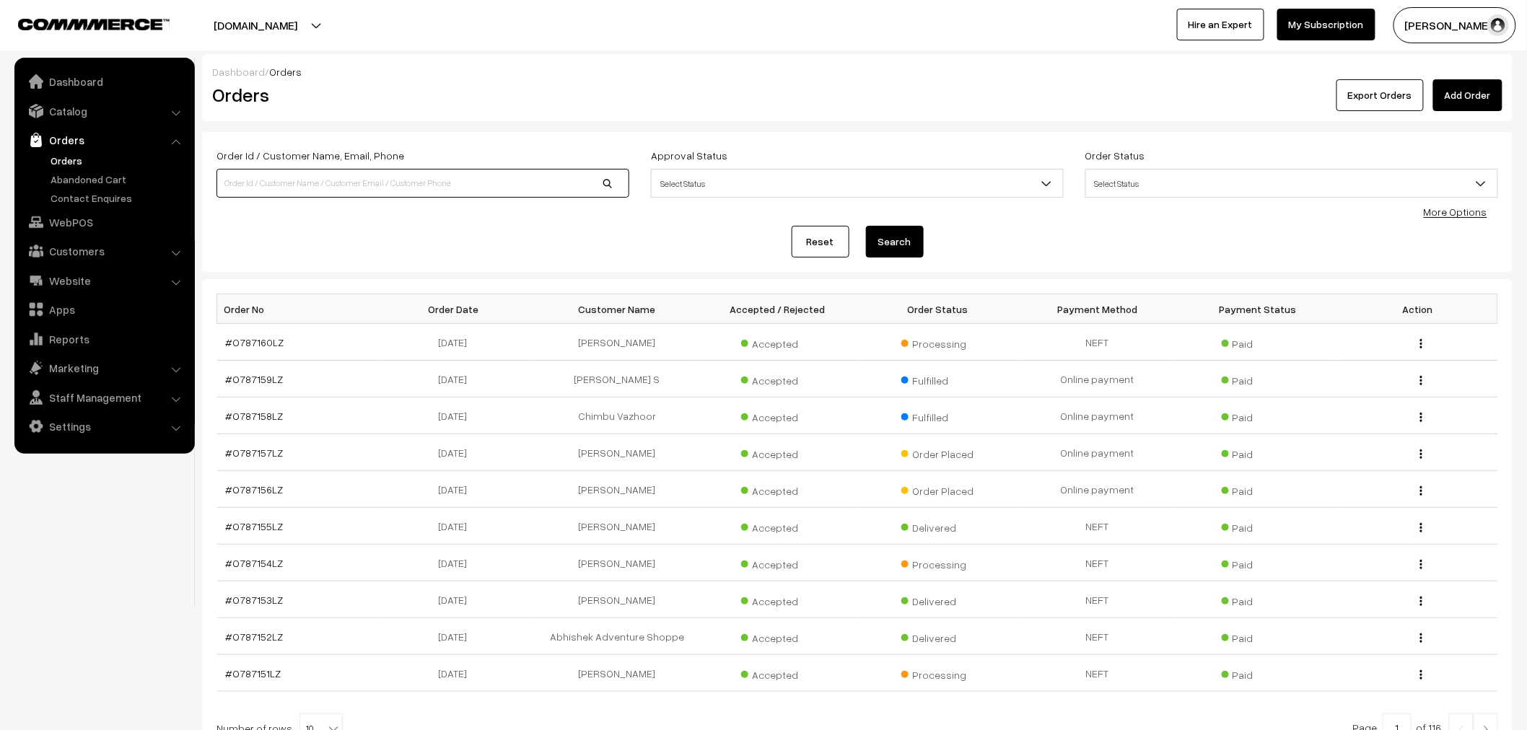
drag, startPoint x: 0, startPoint y: 0, endPoint x: 292, endPoint y: 186, distance: 346.6
click at [292, 186] on input at bounding box center [423, 183] width 413 height 29
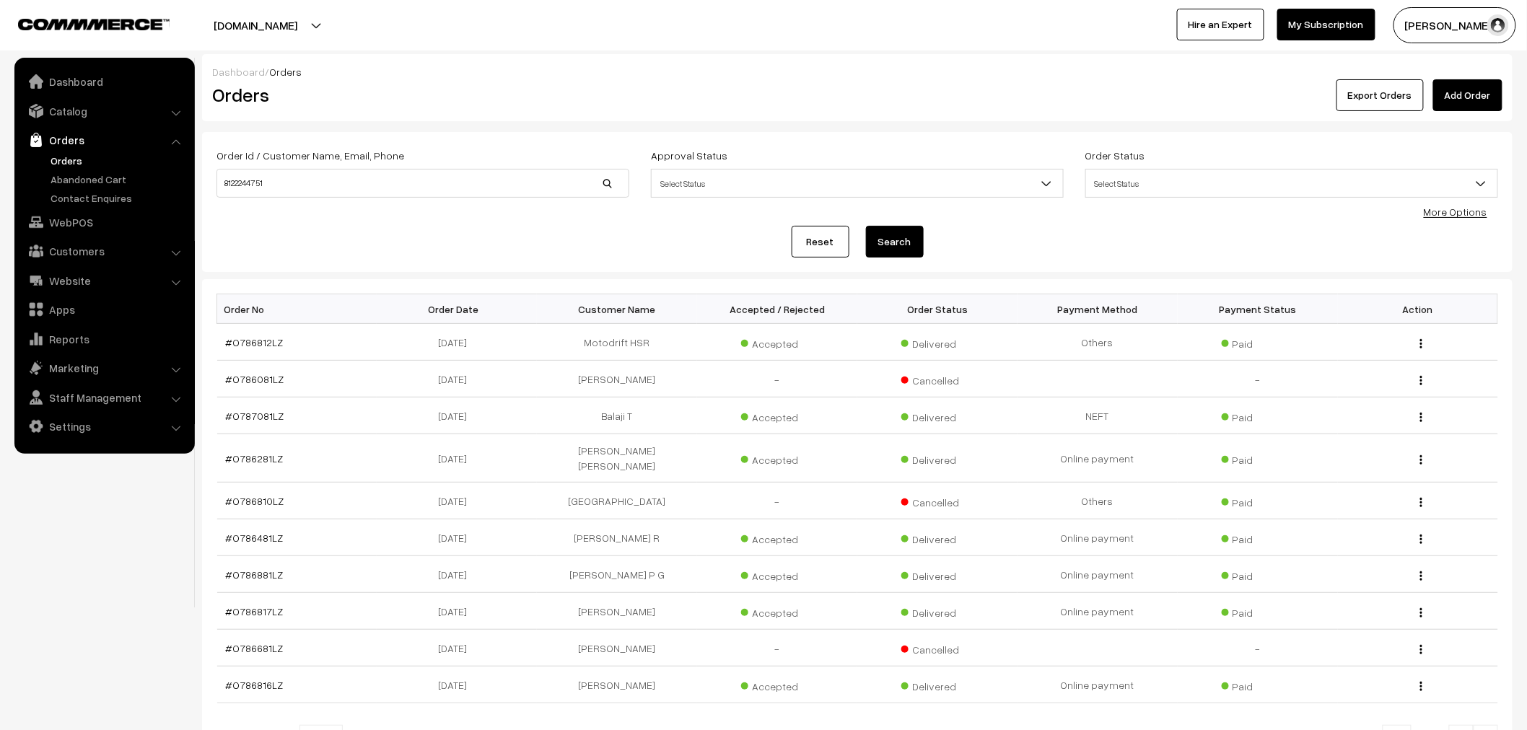
click at [74, 152] on link "Orders" at bounding box center [104, 140] width 172 height 26
click at [1218, 191] on span "Select Status" at bounding box center [1291, 183] width 411 height 25
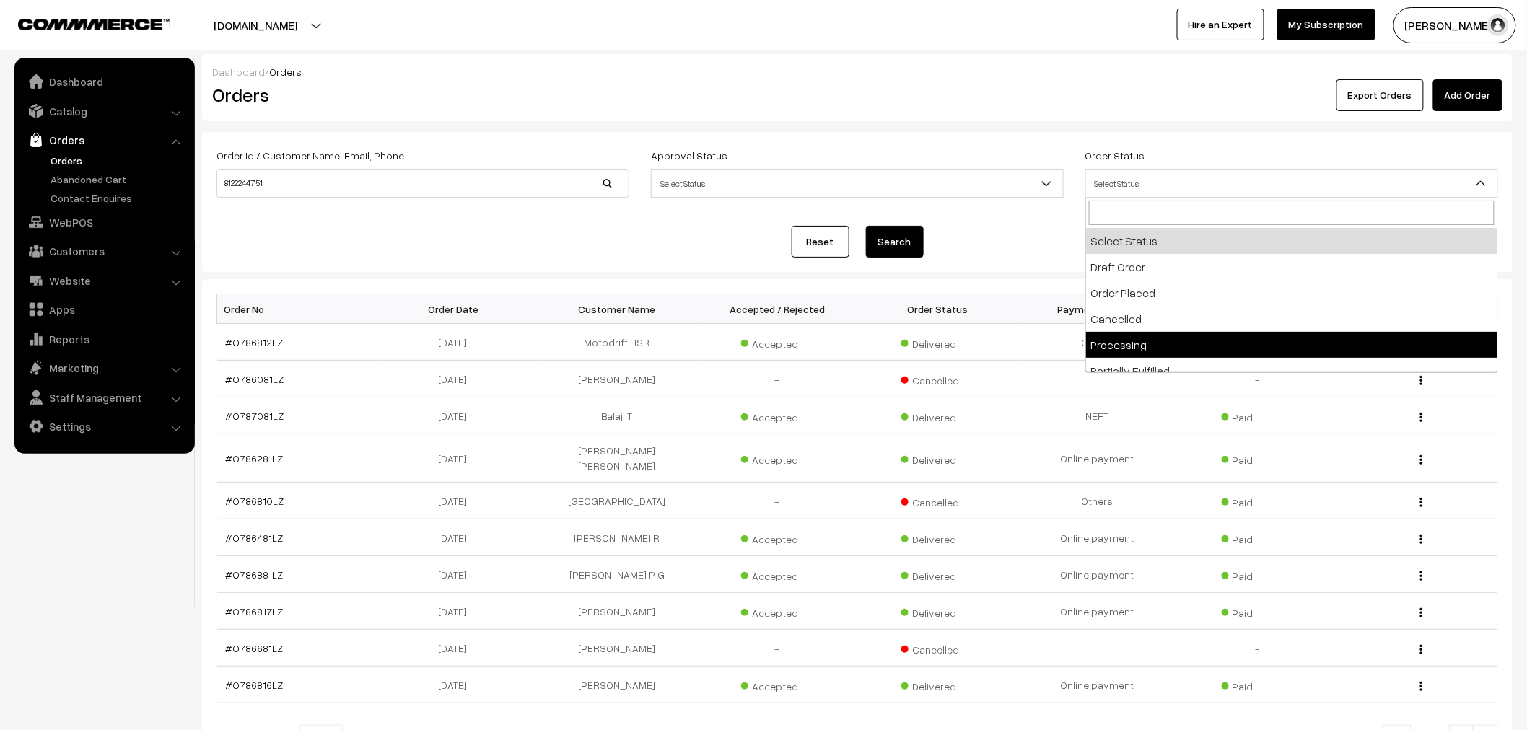
select select "5"
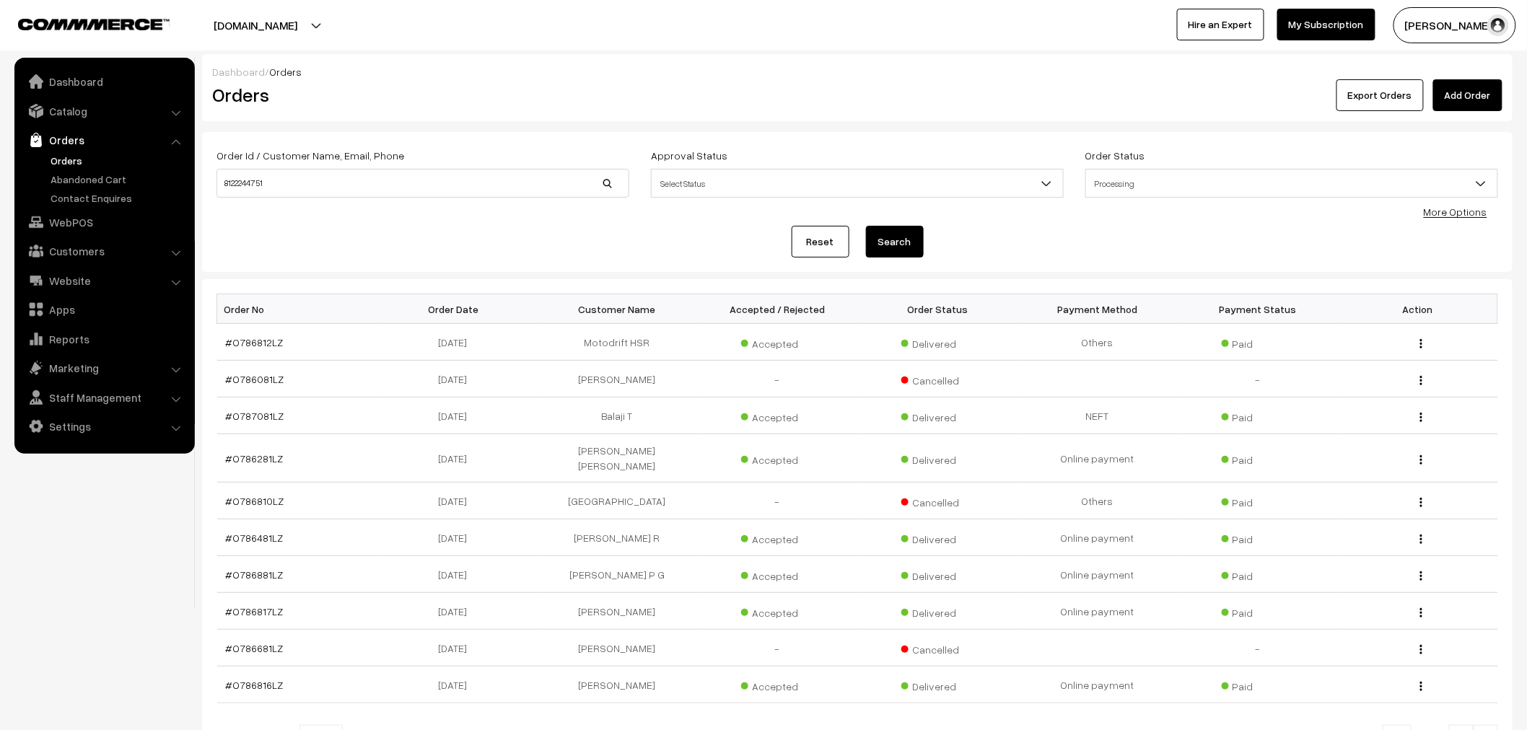
click at [911, 250] on button "Search" at bounding box center [895, 242] width 58 height 32
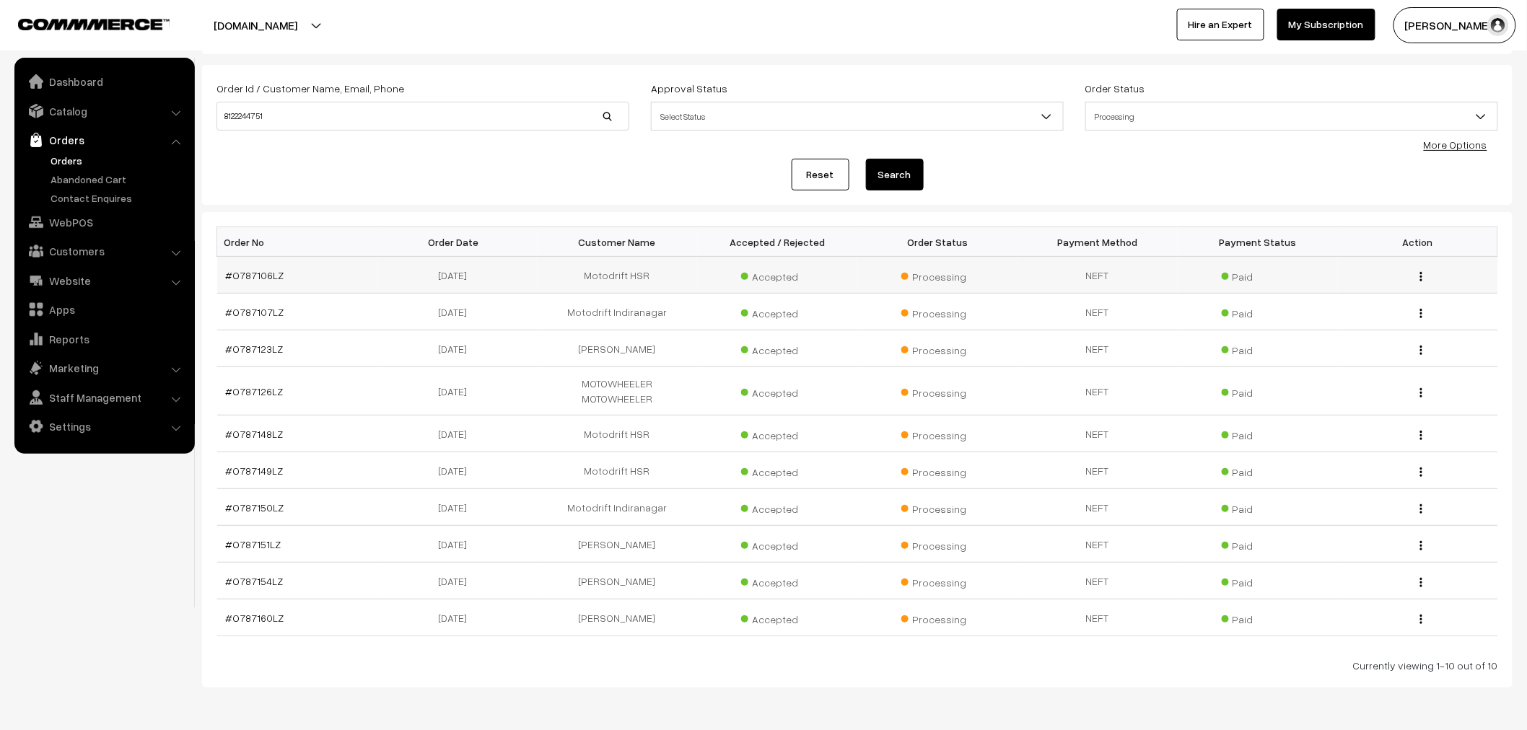
scroll to position [27, 0]
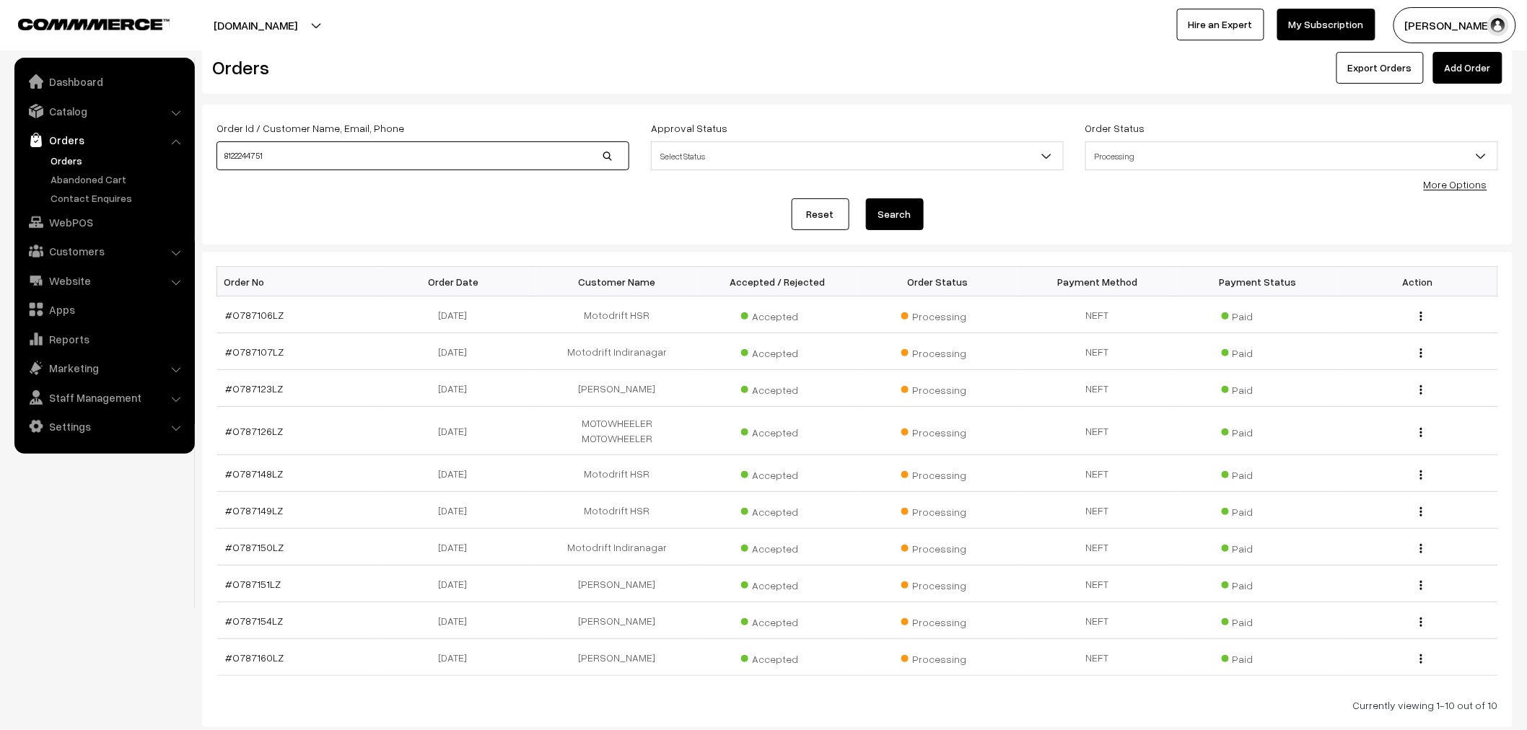
click at [593, 156] on input "8122244751" at bounding box center [423, 155] width 413 height 29
type input "\"
click at [901, 203] on button "Search" at bounding box center [895, 215] width 58 height 32
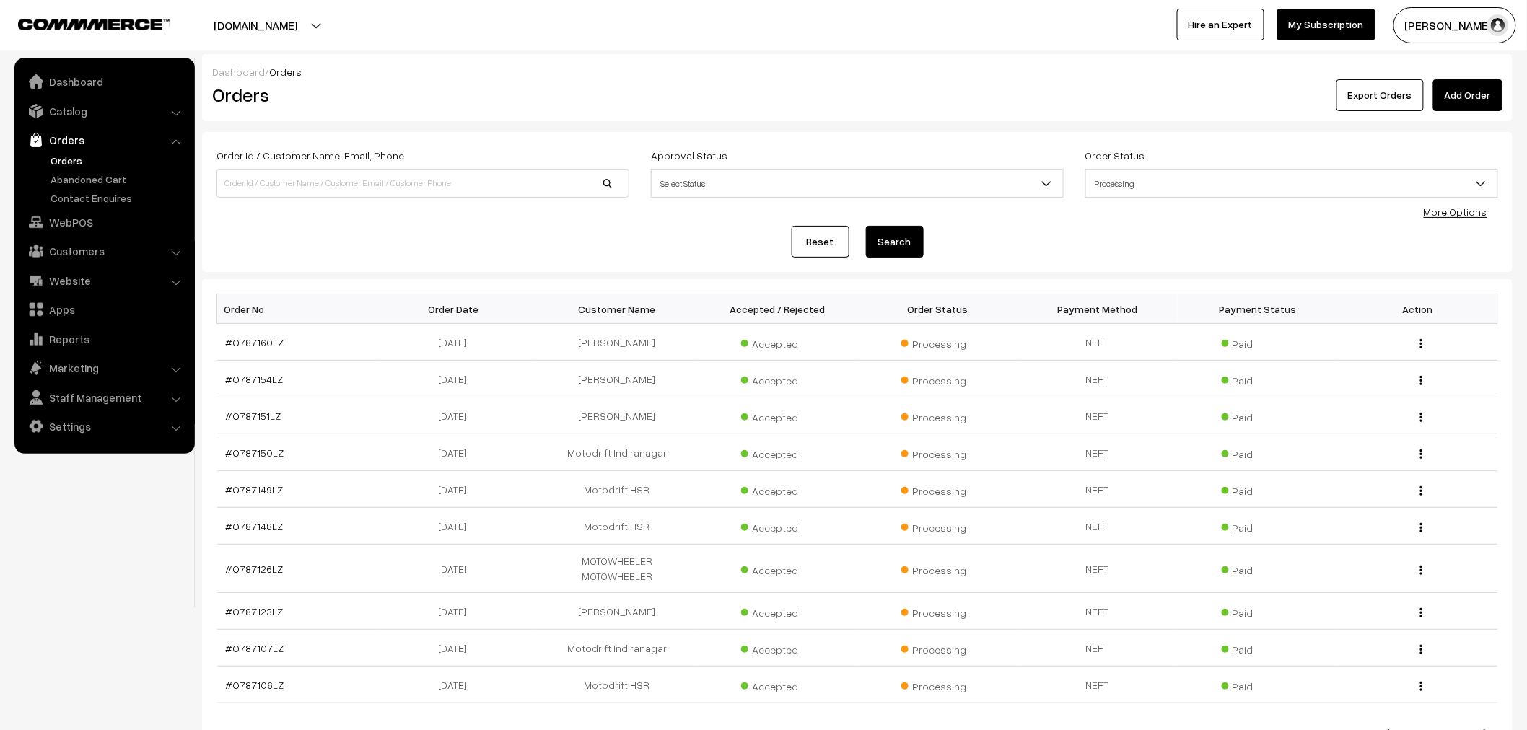
click at [71, 153] on link "Orders" at bounding box center [118, 160] width 143 height 15
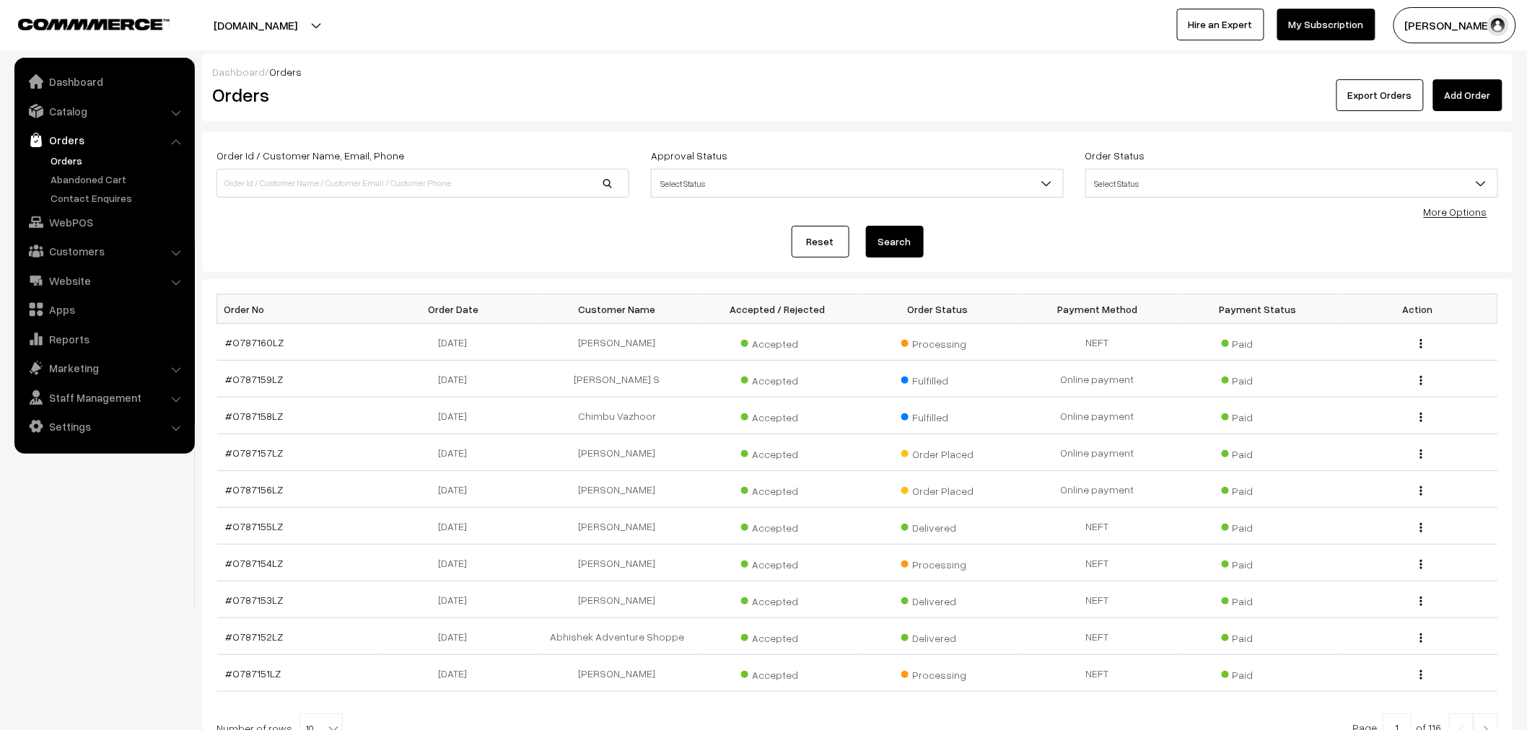
click at [1238, 199] on div "Order Status Select Status Draft Order Order Placed Cancelled Processing Partia…" at bounding box center [1292, 177] width 435 height 60
click at [1237, 198] on div "Order Status Select Status Draft Order Order Placed Cancelled Processing Partia…" at bounding box center [1292, 177] width 435 height 60
click at [1225, 180] on span "Select Status" at bounding box center [1291, 183] width 411 height 25
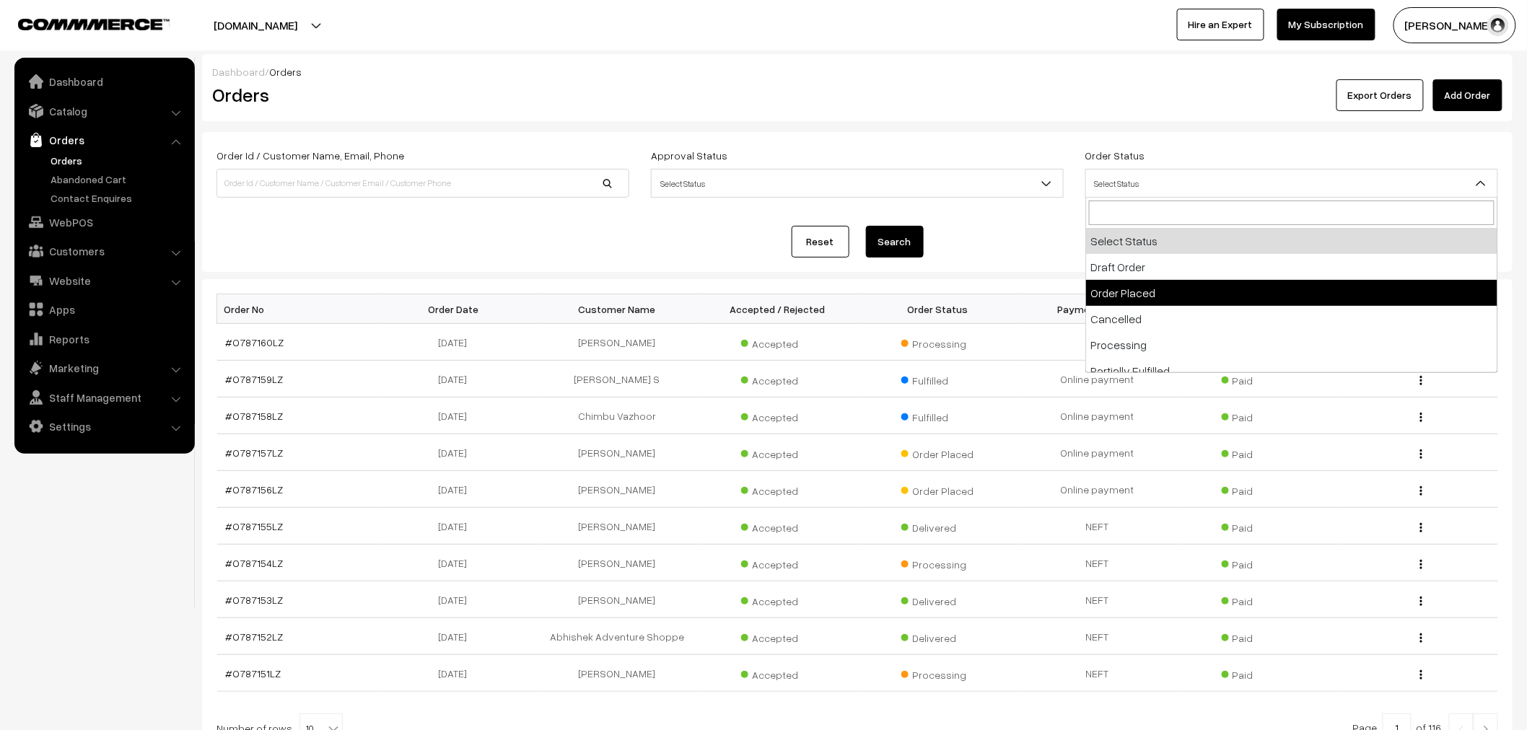
select select "2"
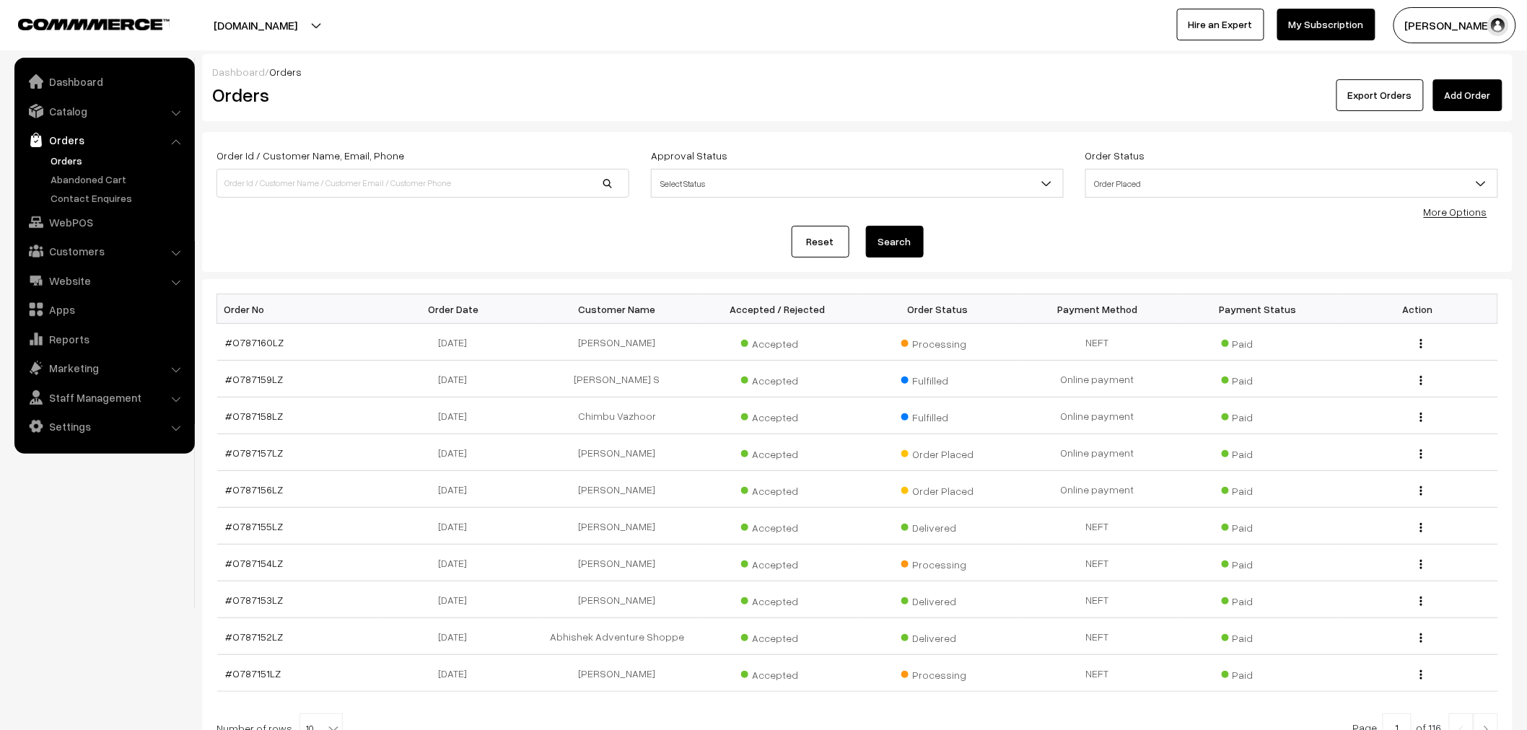
click at [884, 238] on button "Search" at bounding box center [895, 242] width 58 height 32
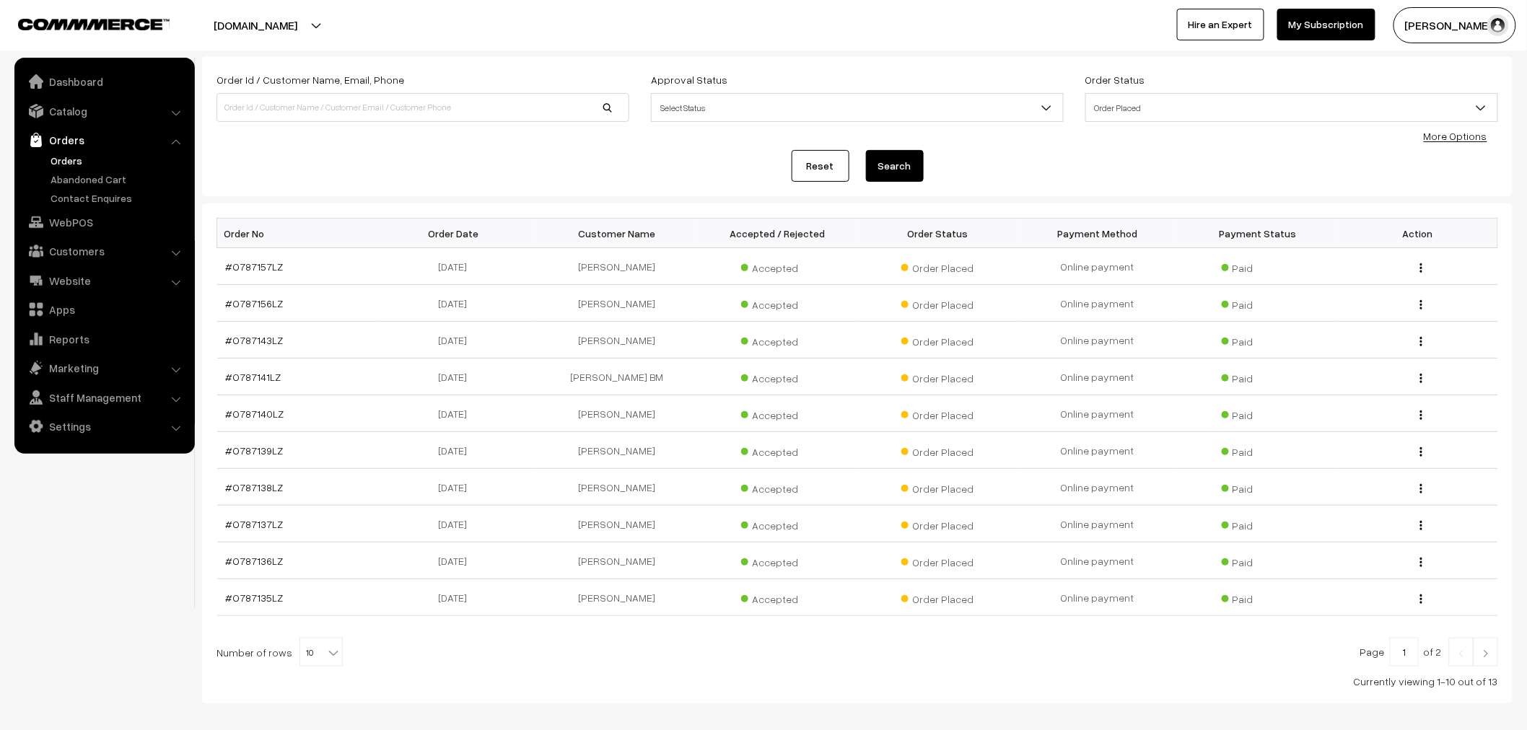
scroll to position [80, 0]
click at [313, 647] on span "10" at bounding box center [321, 648] width 42 height 29
select select "30"
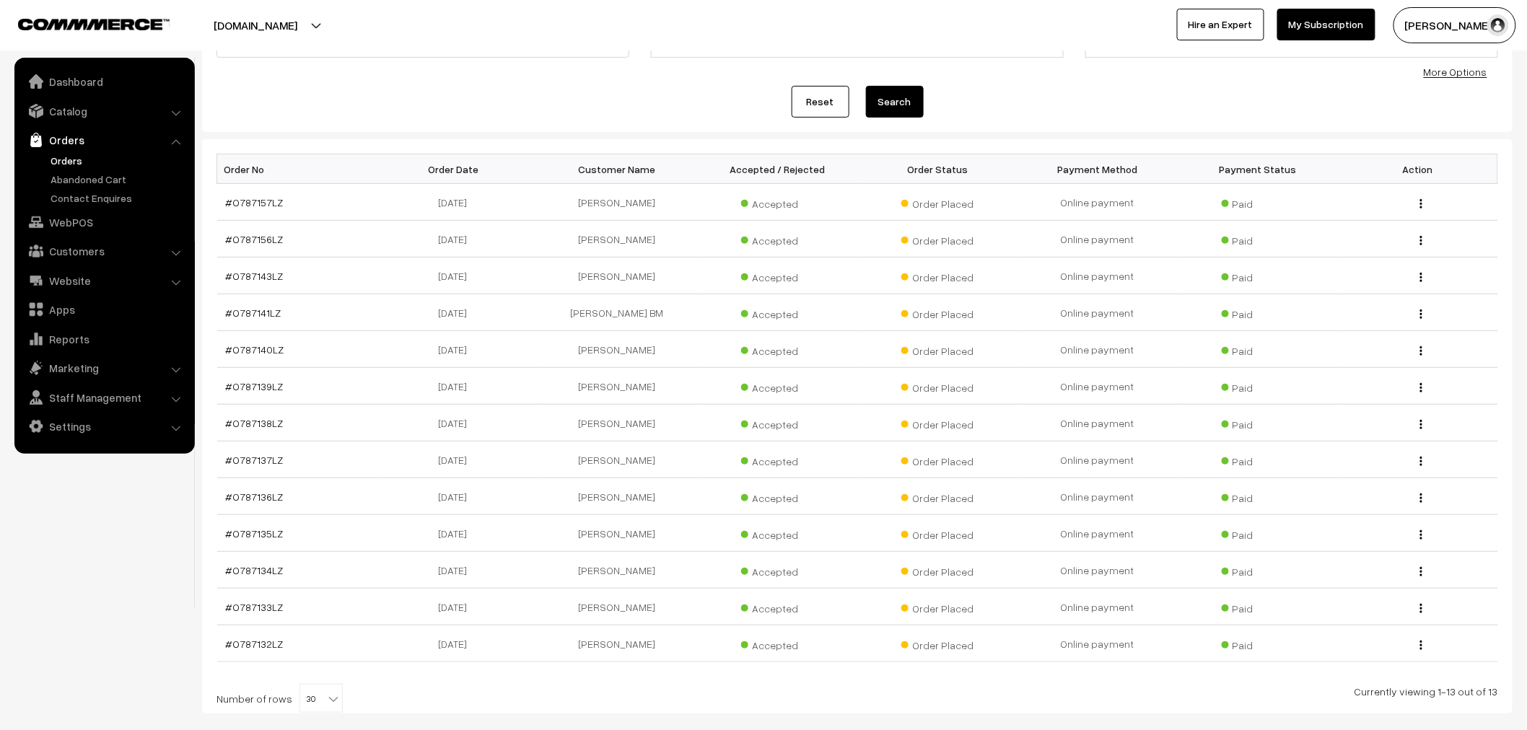
scroll to position [139, 0]
click at [261, 205] on link "#O787157LZ" at bounding box center [255, 204] width 58 height 12
click at [261, 240] on link "#O787156LZ" at bounding box center [255, 241] width 58 height 12
click at [254, 276] on link "#O787143LZ" at bounding box center [255, 277] width 58 height 12
click at [253, 315] on link "#O787141LZ" at bounding box center [254, 314] width 56 height 12
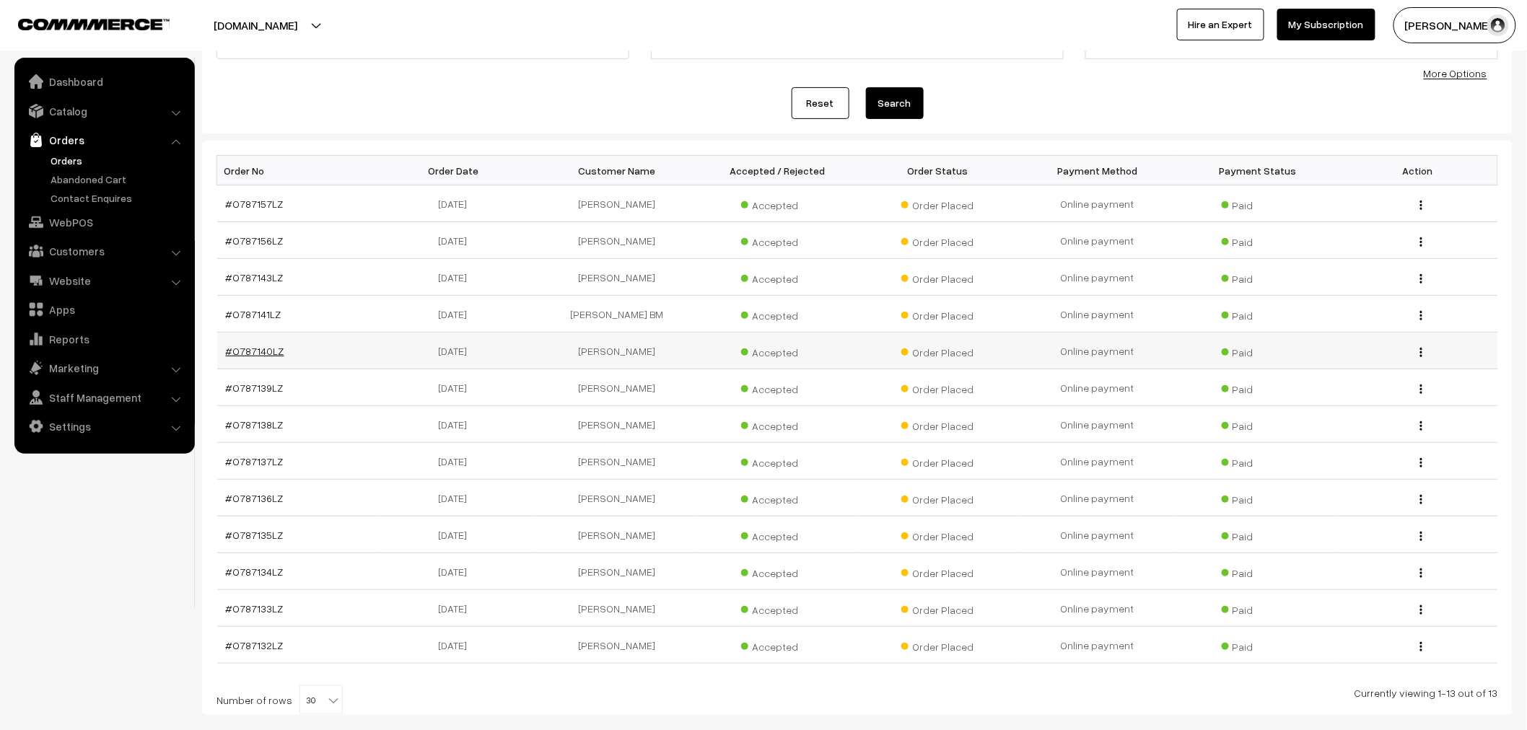
click at [253, 350] on link "#O787140LZ" at bounding box center [255, 351] width 58 height 12
click at [256, 378] on td "#O787139LZ" at bounding box center [297, 388] width 160 height 37
click at [255, 390] on link "#O787139LZ" at bounding box center [255, 388] width 58 height 12
click at [253, 424] on link "#O787138LZ" at bounding box center [255, 425] width 58 height 12
click at [254, 455] on link "#O787137LZ" at bounding box center [255, 461] width 58 height 12
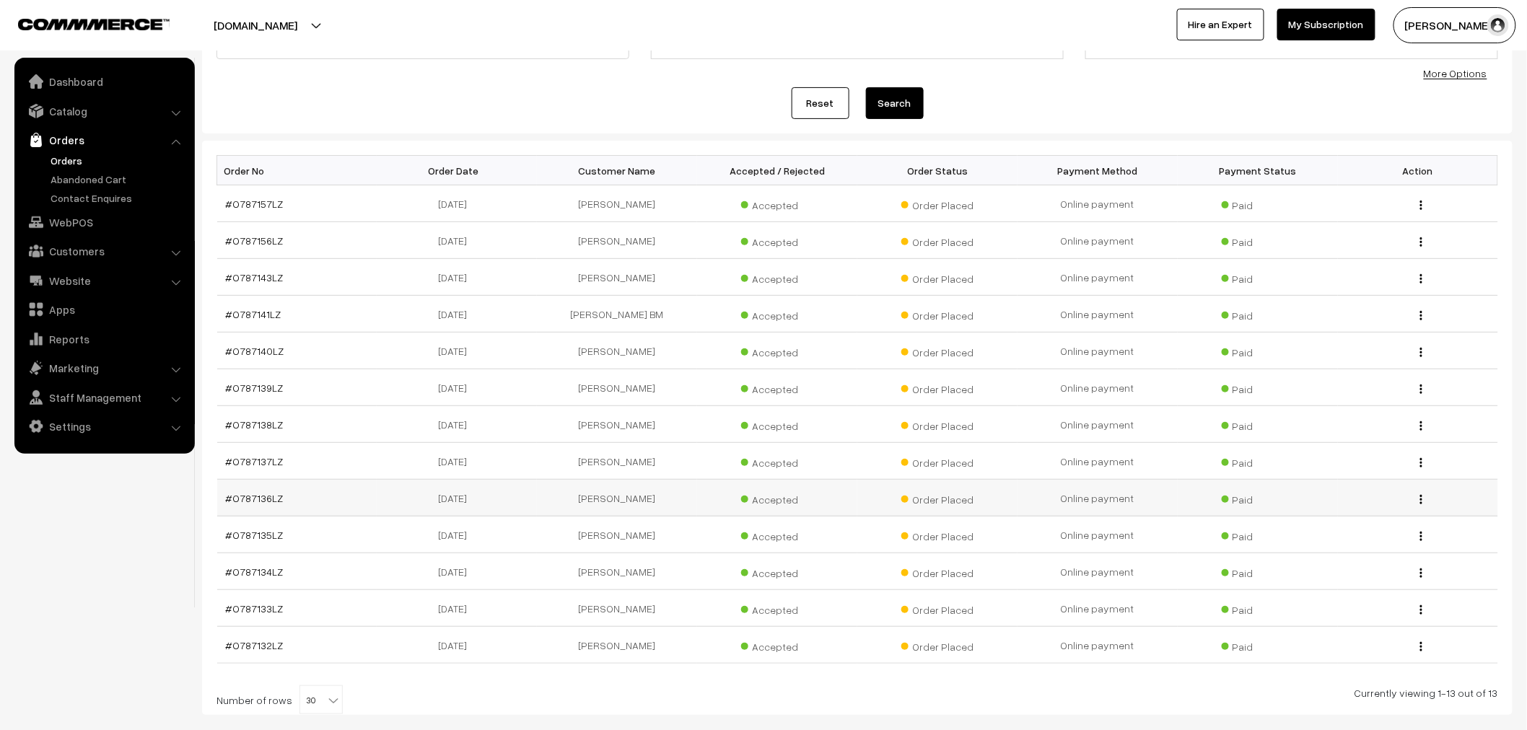
click at [253, 507] on td "#O787136LZ" at bounding box center [297, 498] width 160 height 37
click at [253, 500] on link "#O787136LZ" at bounding box center [255, 498] width 58 height 12
click at [256, 530] on link "#O787135LZ" at bounding box center [255, 535] width 58 height 12
click at [264, 572] on link "#O787134LZ" at bounding box center [255, 572] width 58 height 12
click at [263, 609] on link "#O787133LZ" at bounding box center [255, 609] width 58 height 12
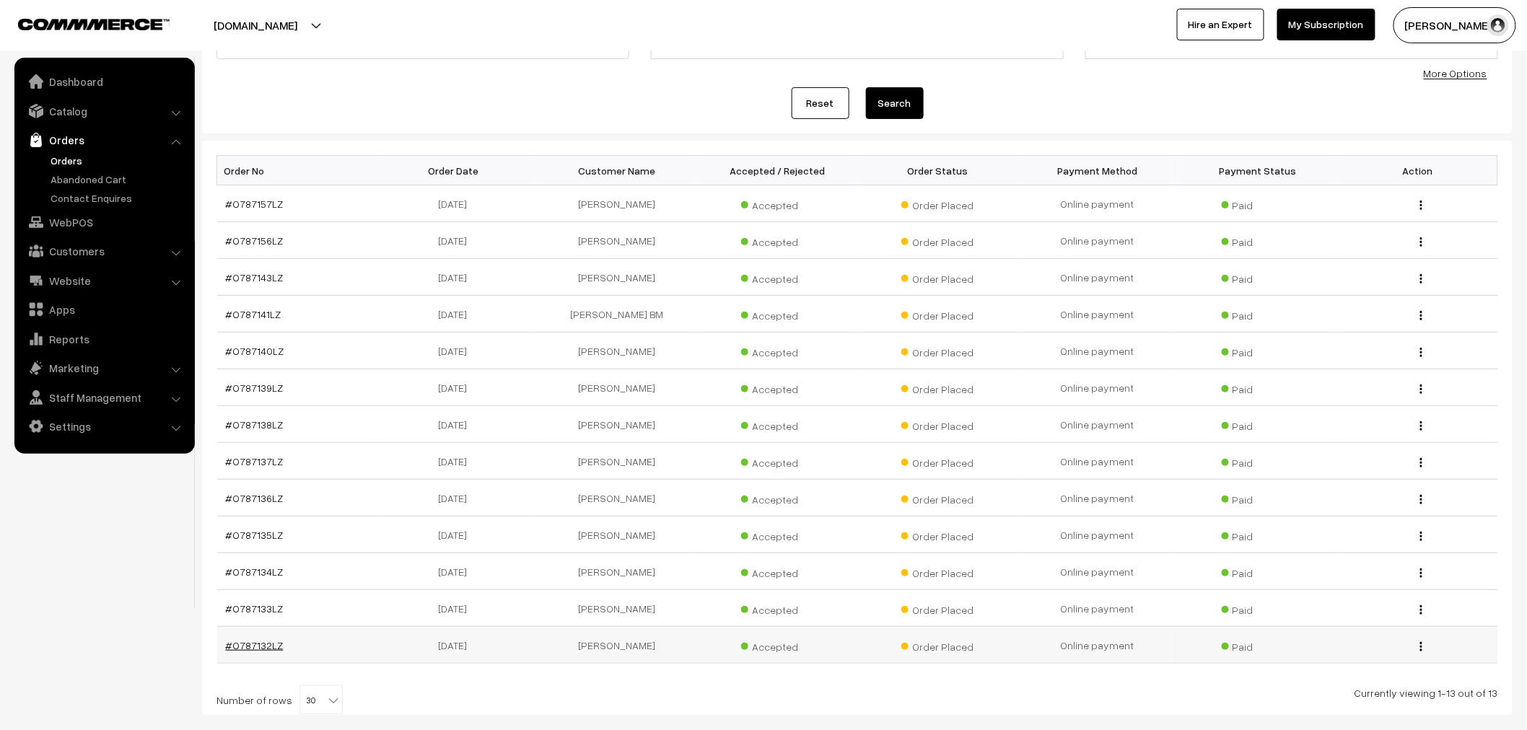
click at [272, 646] on link "#O787132LZ" at bounding box center [255, 646] width 58 height 12
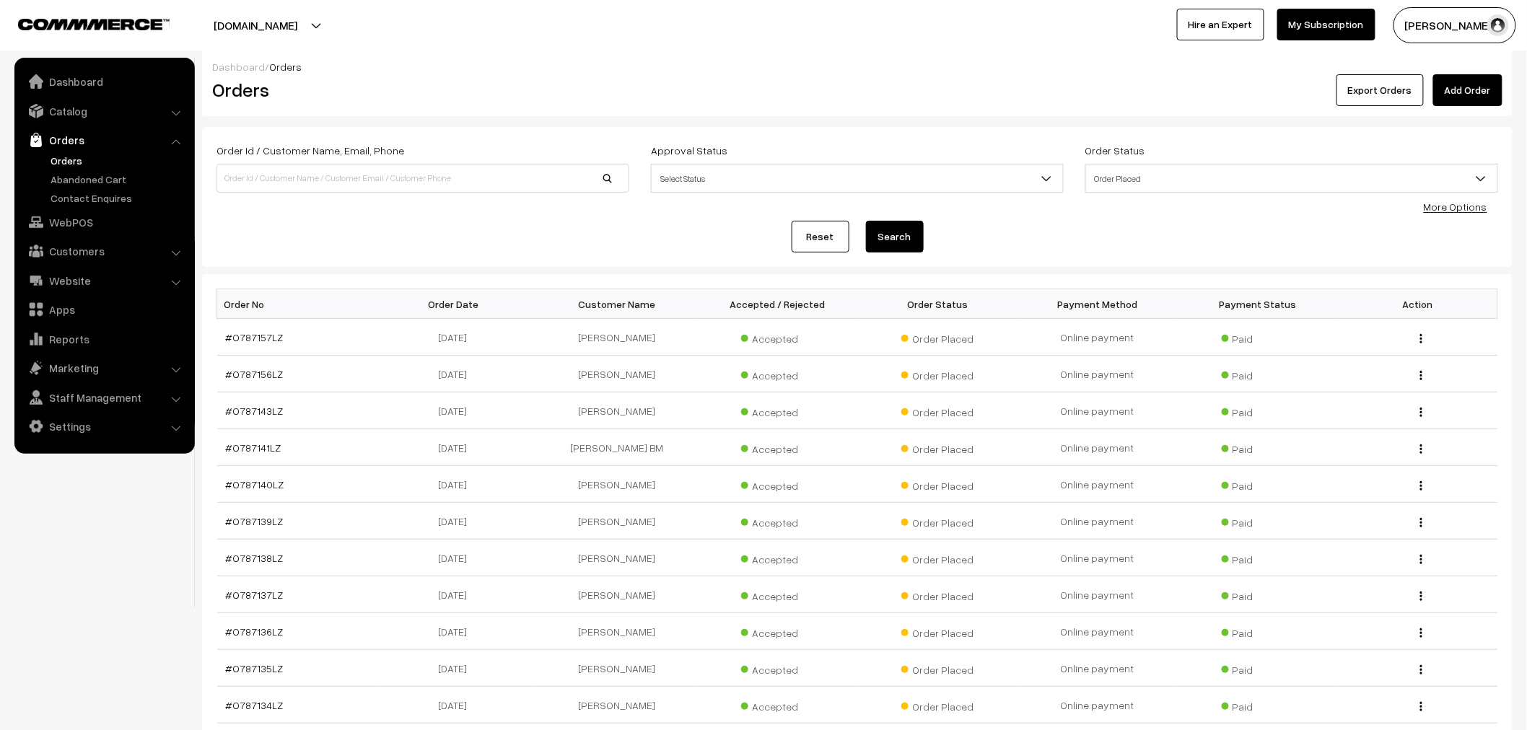
scroll to position [0, 0]
click at [1403, 103] on button "Export Orders" at bounding box center [1380, 95] width 87 height 32
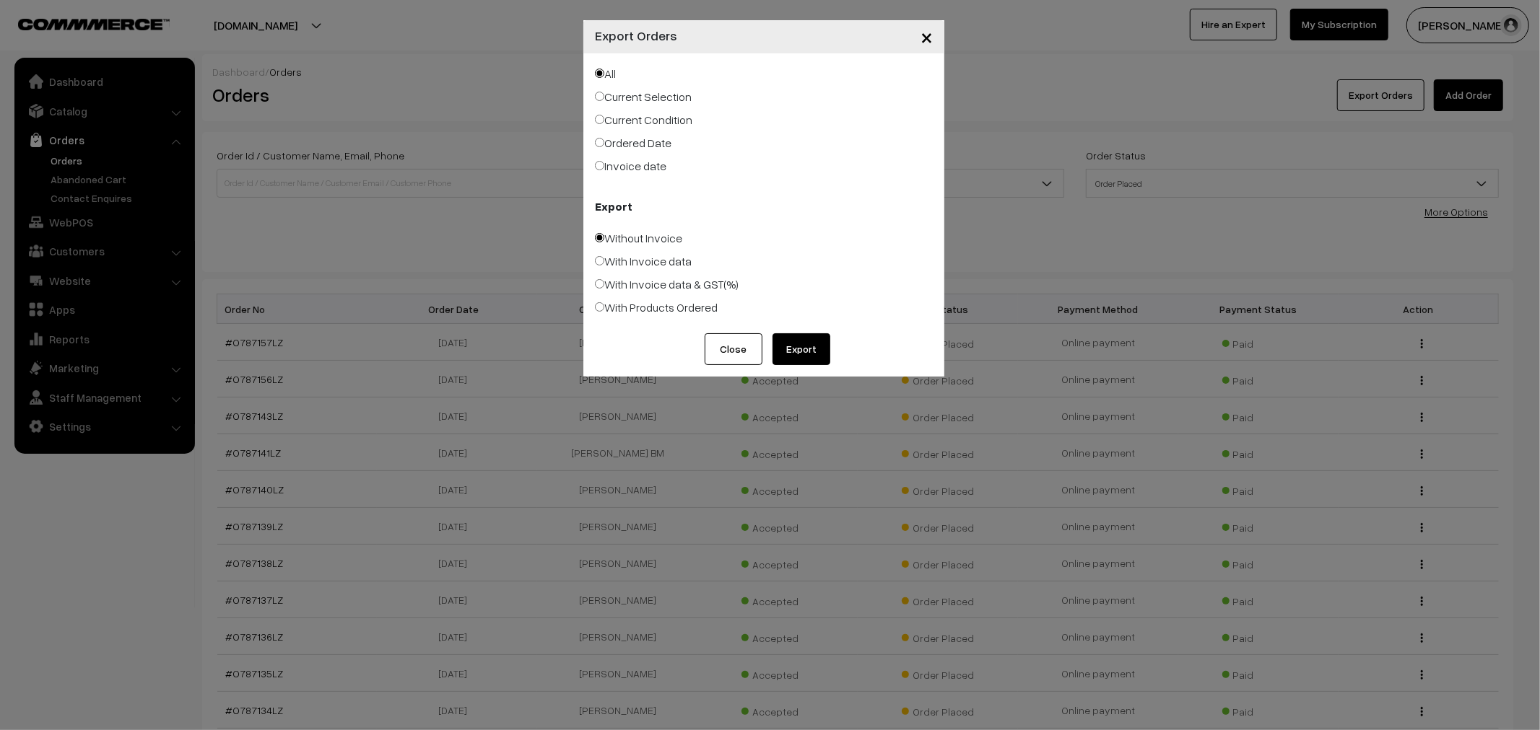
click at [646, 125] on label "Current Condition" at bounding box center [643, 119] width 97 height 17
click at [604, 124] on input "Current Condition" at bounding box center [599, 119] width 9 height 9
radio input "true"
click at [667, 307] on label "With Products Ordered" at bounding box center [656, 307] width 123 height 17
click at [604, 307] on input "With Products Ordered" at bounding box center [599, 306] width 9 height 9
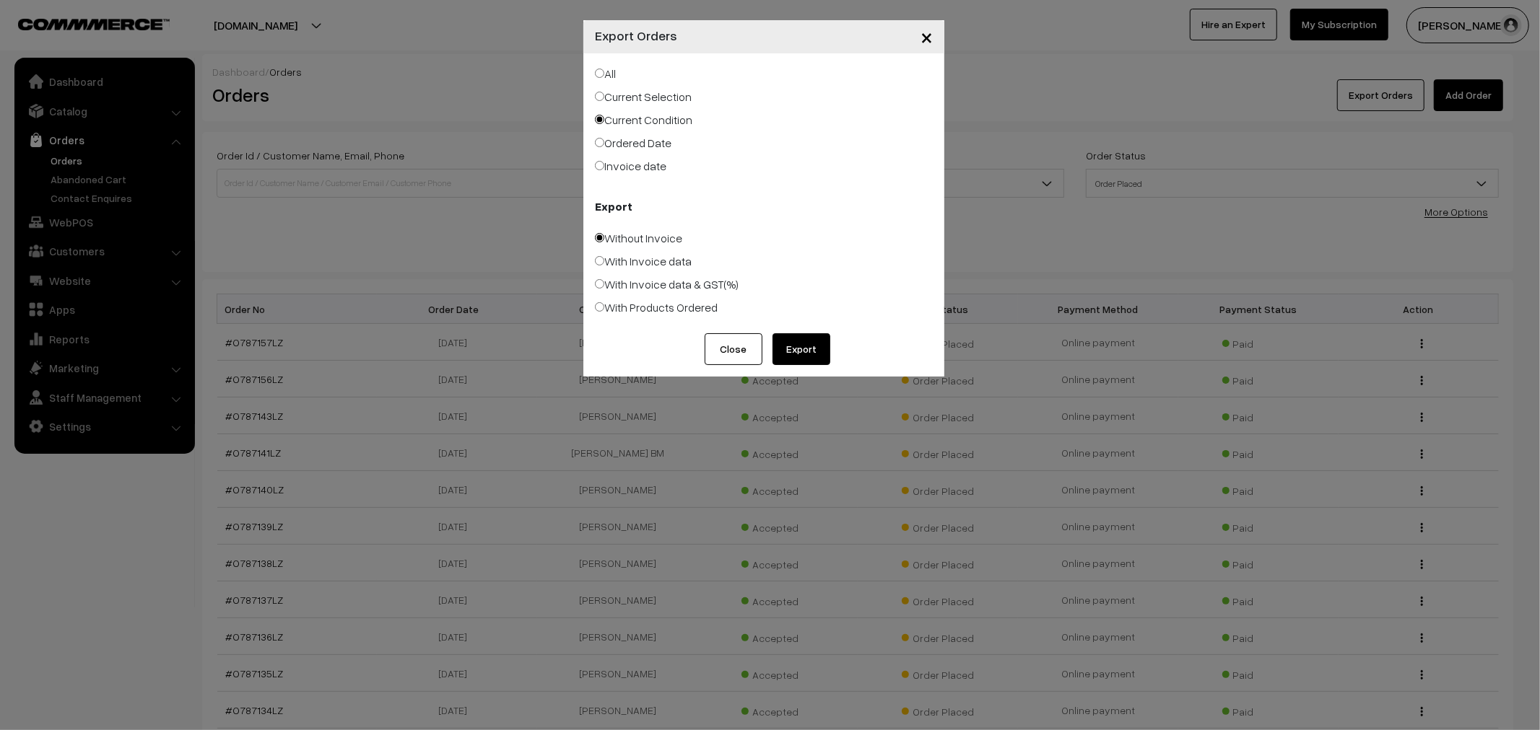
radio input "true"
click at [796, 338] on button "Export" at bounding box center [801, 349] width 58 height 32
click at [403, 114] on div "× Export Orders All Current Selection Current Condition Ordered Date Export Clo…" at bounding box center [770, 365] width 1540 height 730
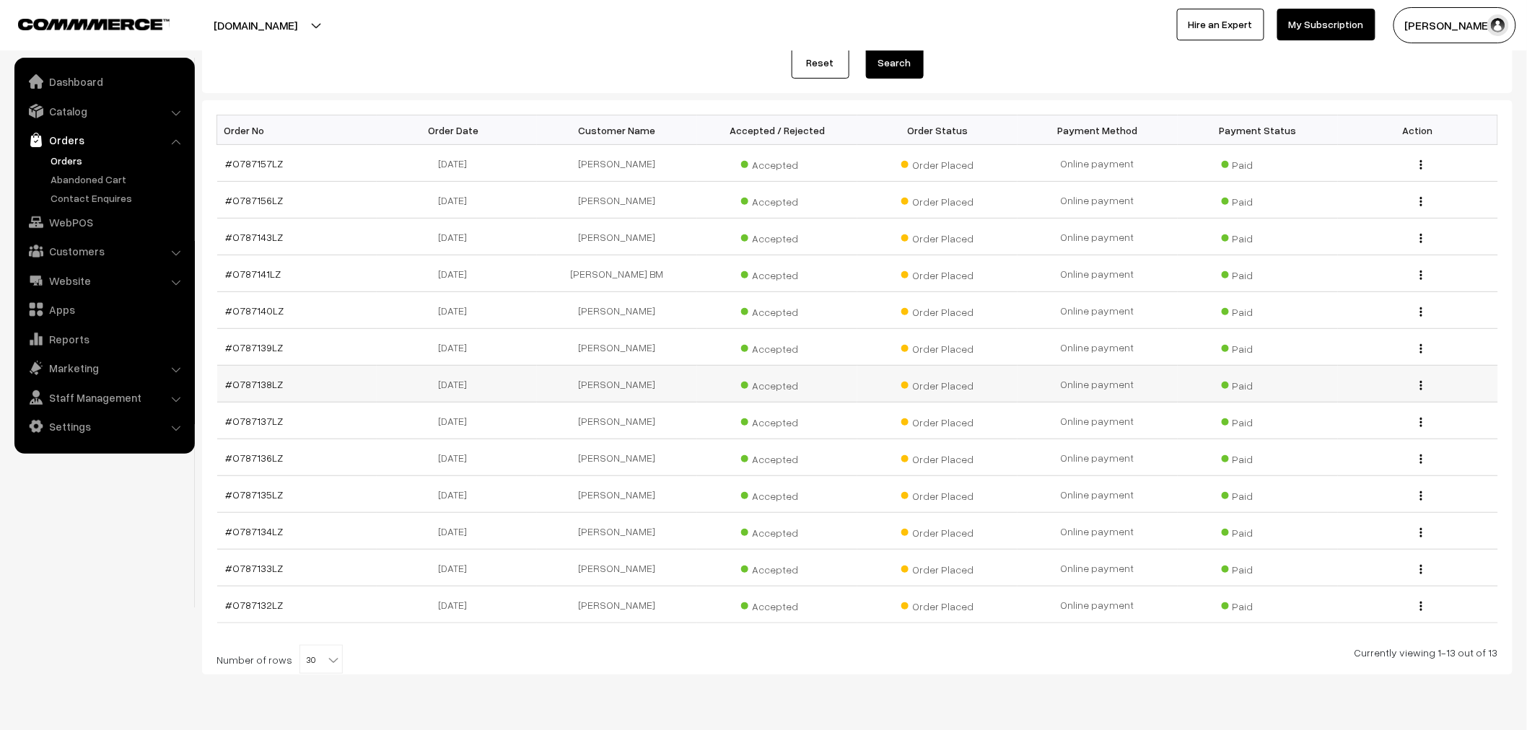
scroll to position [195, 0]
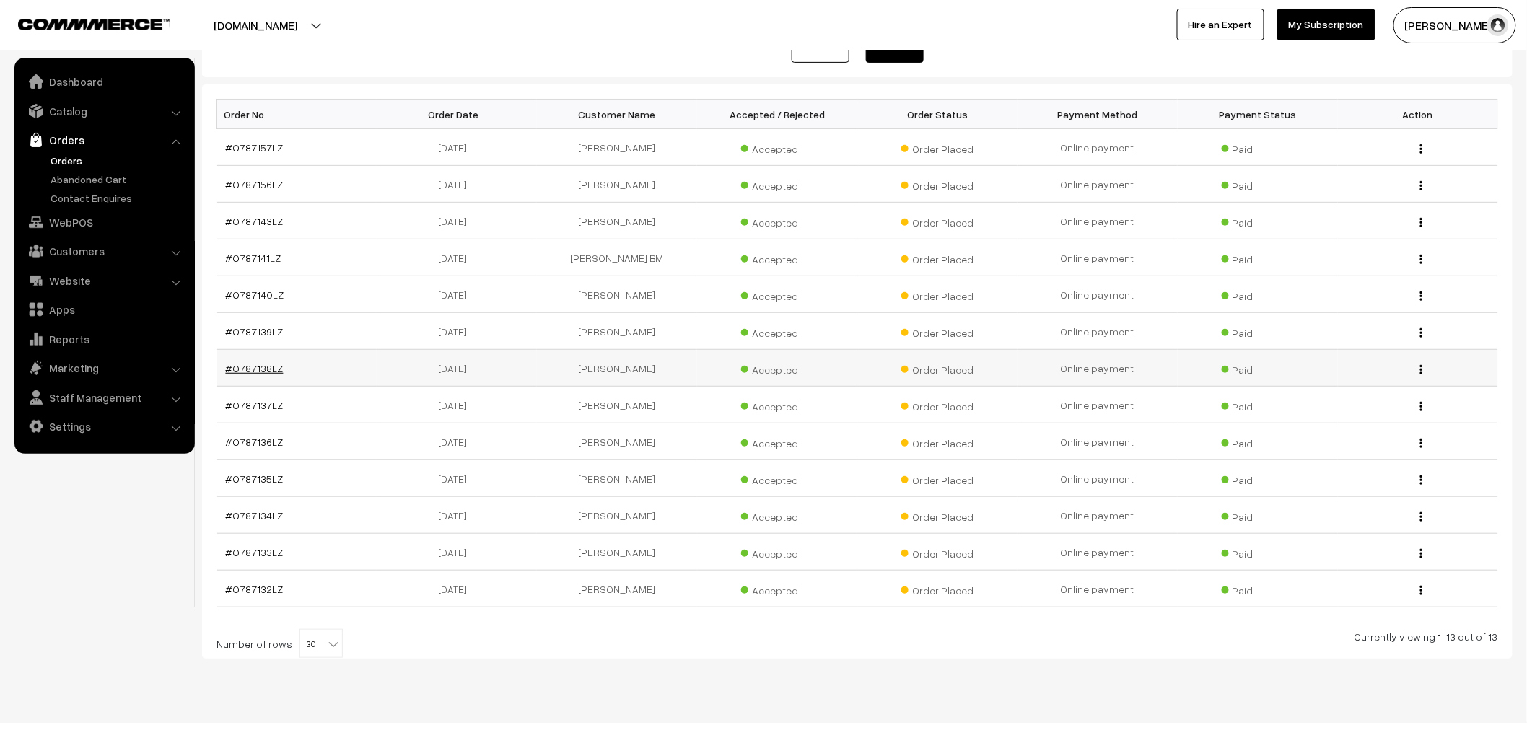
drag, startPoint x: 268, startPoint y: 347, endPoint x: 264, endPoint y: 365, distance: 18.4
